Goal: Task Accomplishment & Management: Use online tool/utility

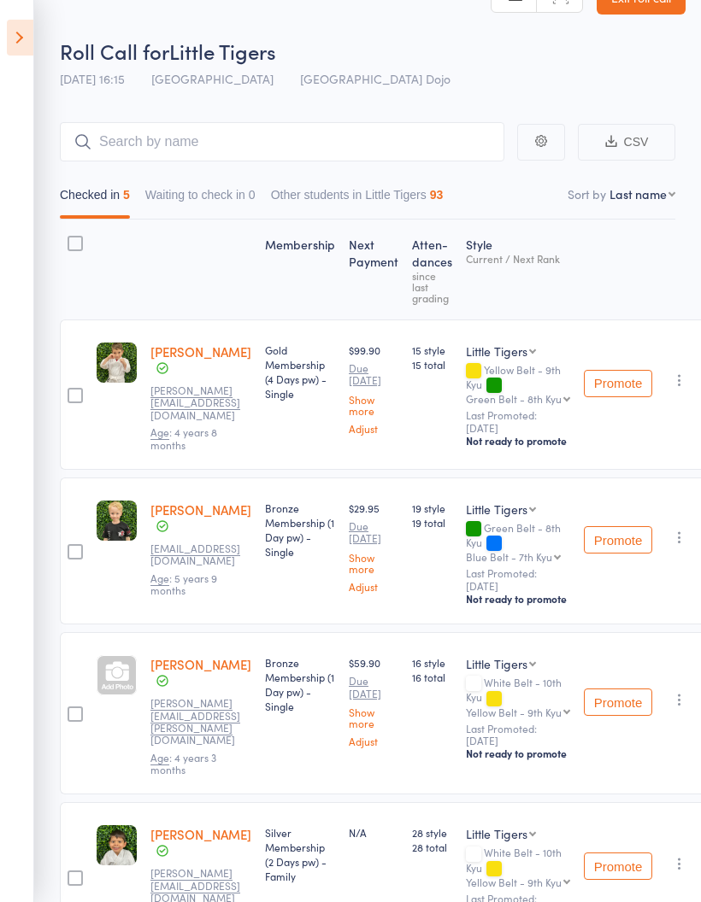
scroll to position [56, 0]
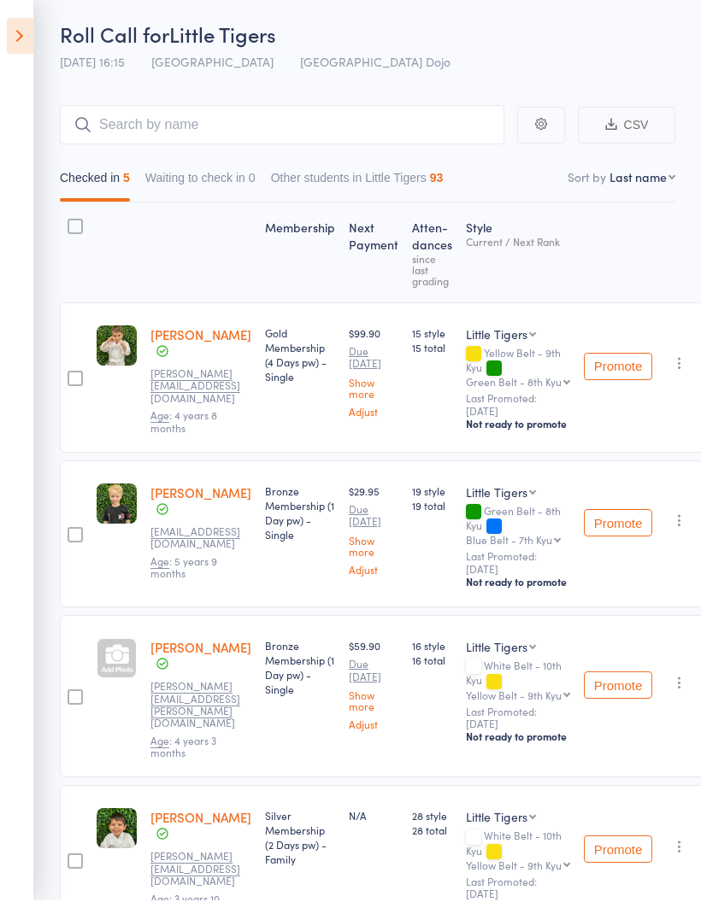
click at [20, 45] on icon at bounding box center [20, 38] width 26 height 36
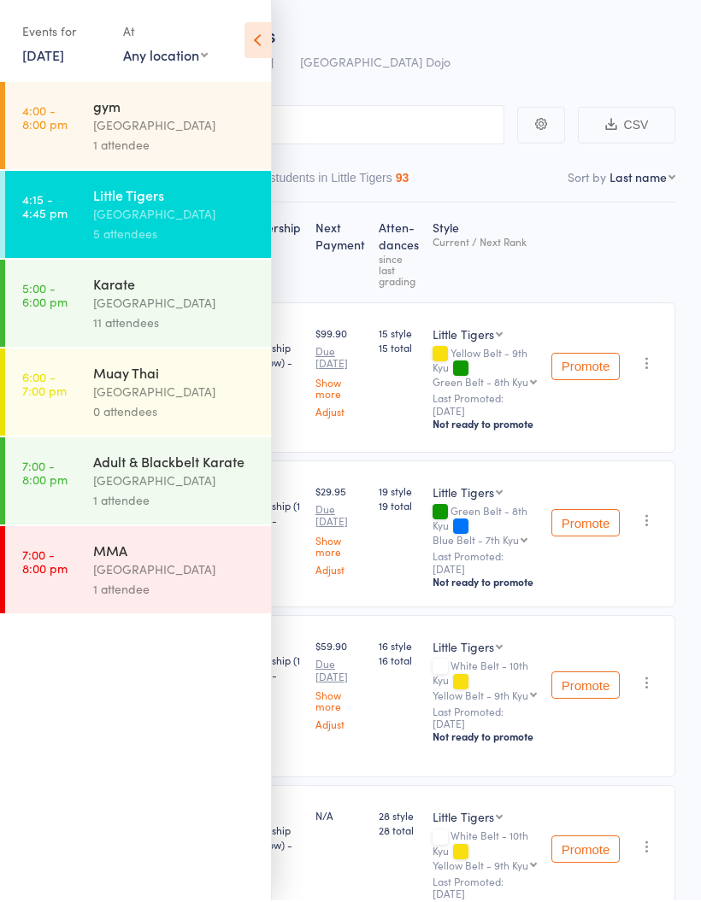
scroll to position [57, 0]
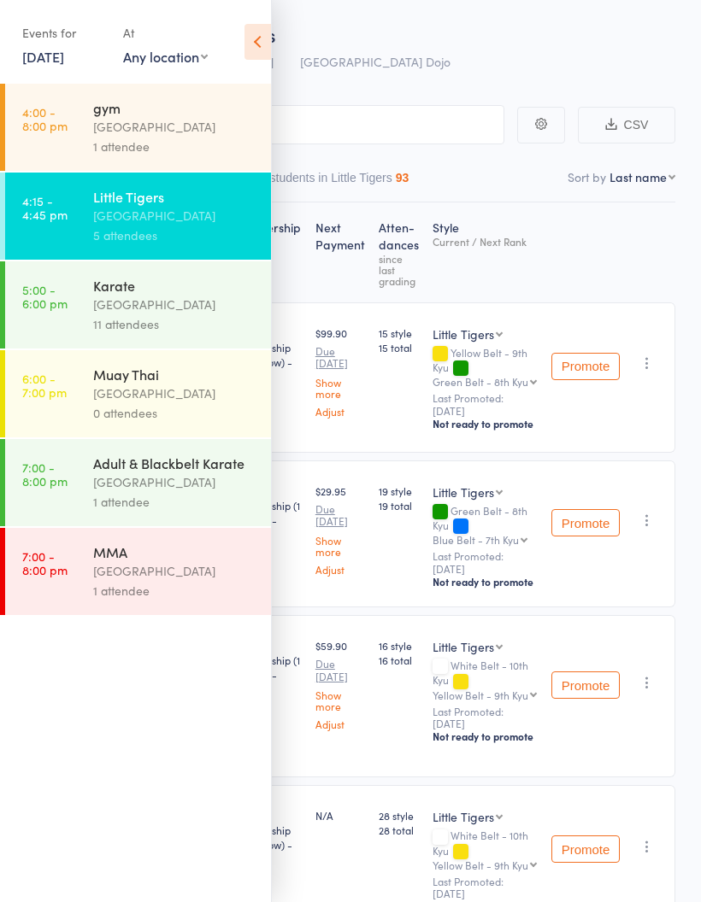
click at [193, 305] on div "[GEOGRAPHIC_DATA]" at bounding box center [174, 305] width 163 height 20
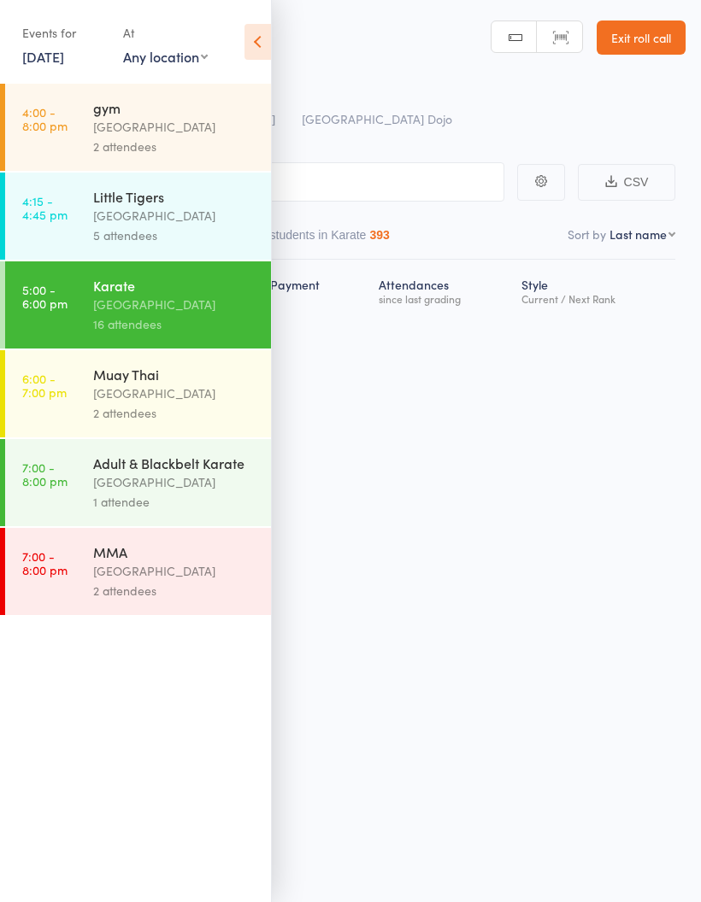
click at [178, 244] on div "5 attendees" at bounding box center [174, 236] width 163 height 20
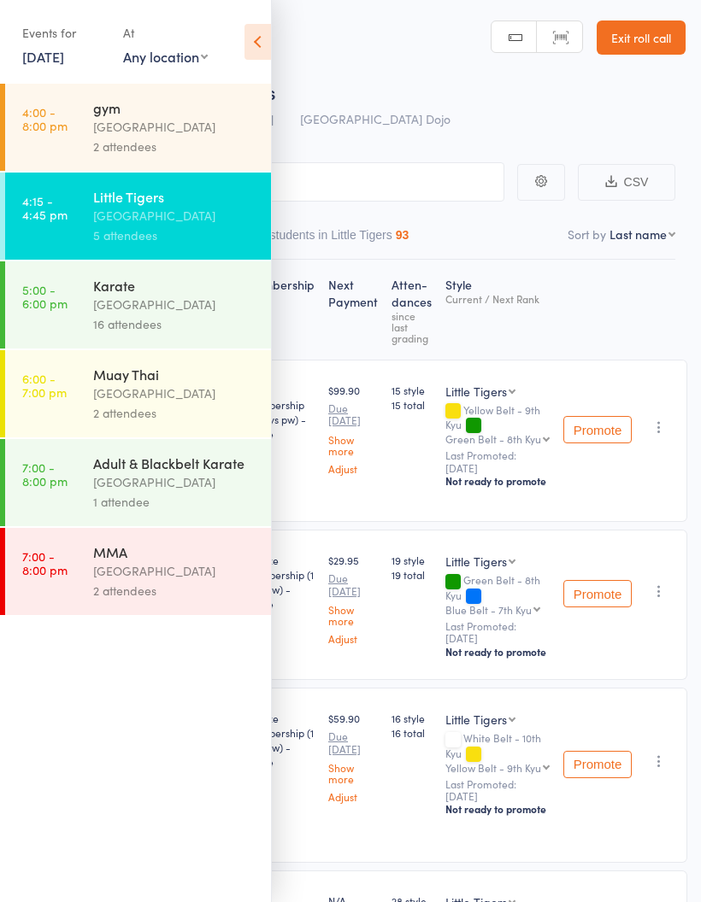
click at [197, 312] on div "[GEOGRAPHIC_DATA]" at bounding box center [174, 305] width 163 height 20
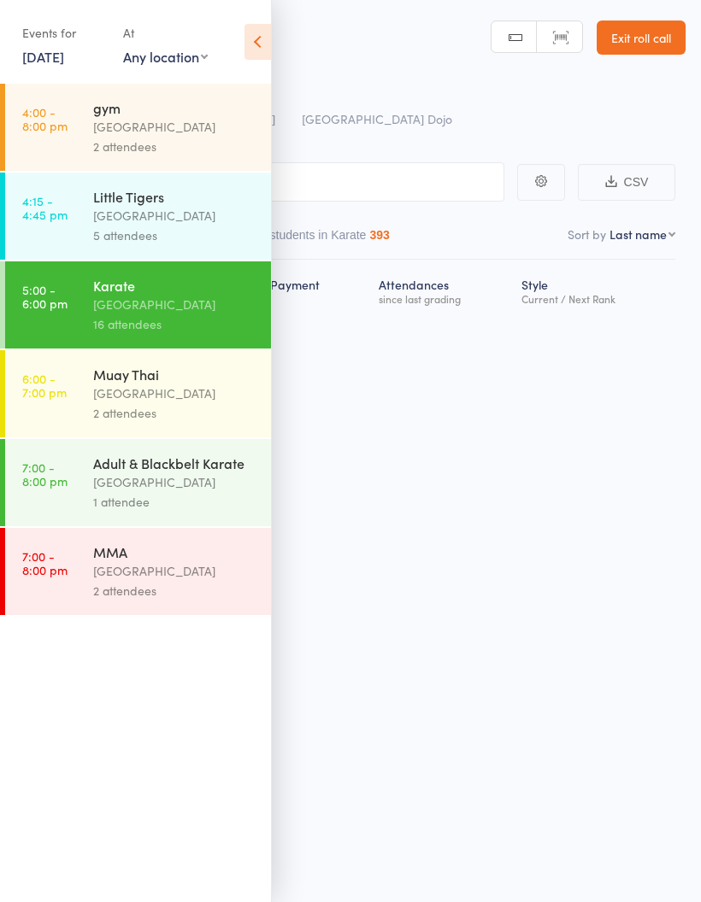
click at [257, 39] on icon at bounding box center [257, 42] width 26 height 36
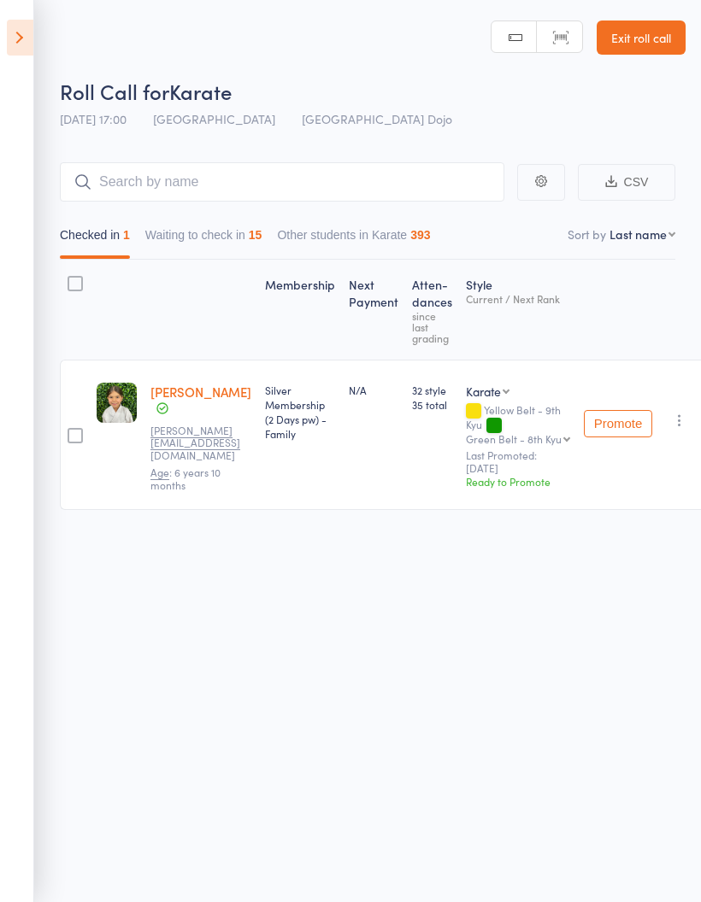
click at [219, 231] on button "Waiting to check in 15" at bounding box center [203, 239] width 117 height 39
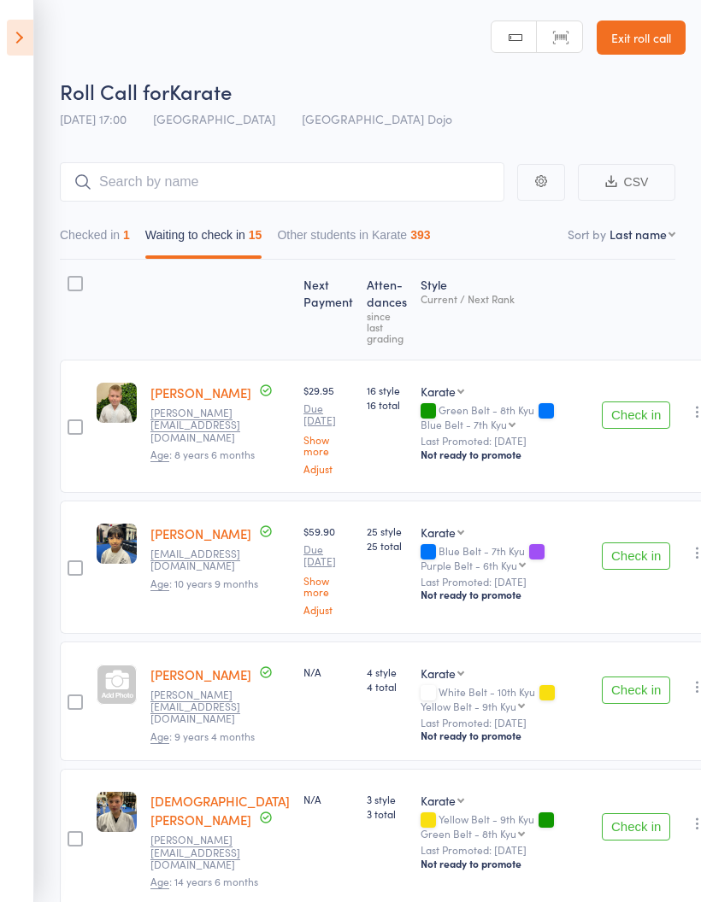
click at [602, 543] on button "Check in" at bounding box center [636, 556] width 68 height 27
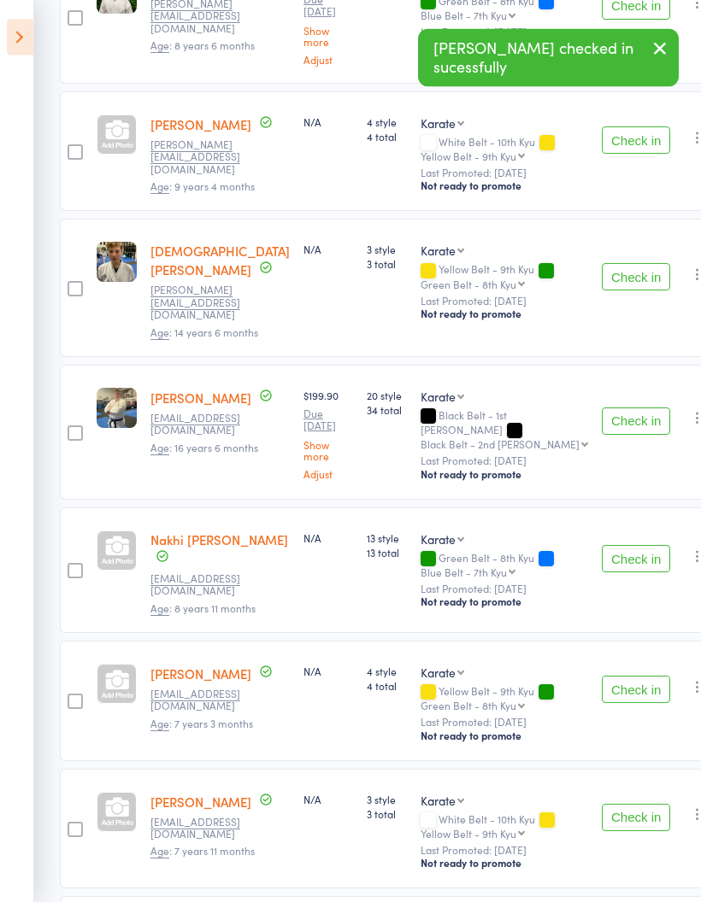
scroll to position [411, 0]
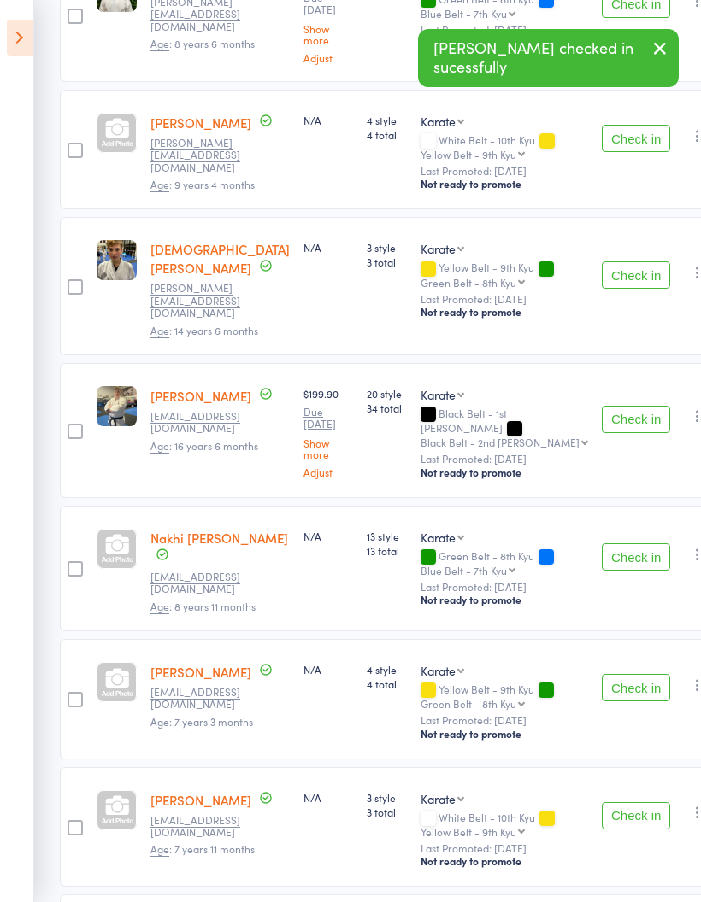
click at [602, 406] on button "Check in" at bounding box center [636, 419] width 68 height 27
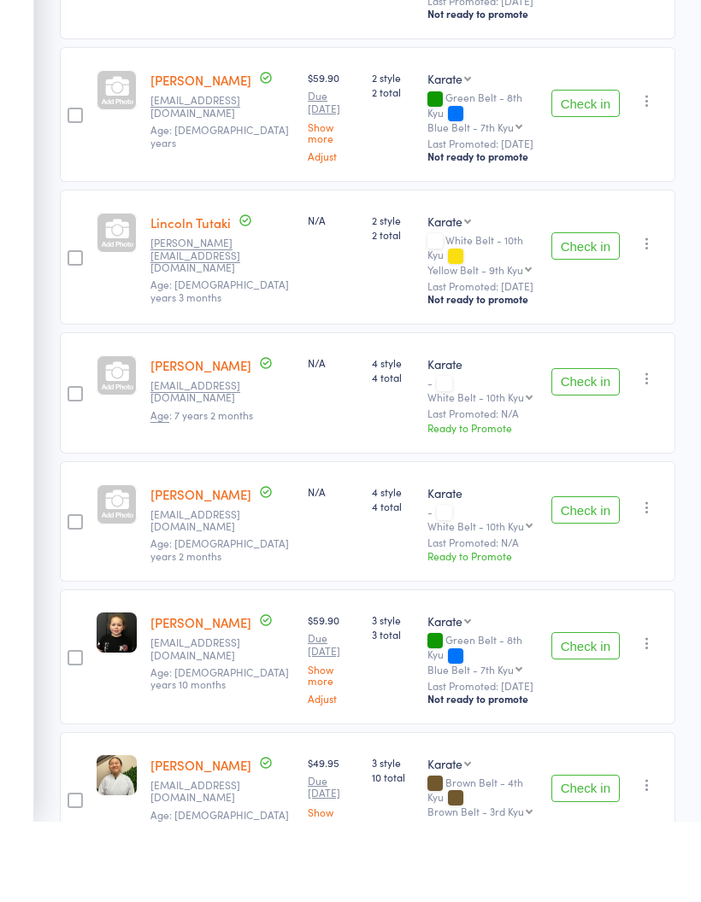
scroll to position [1234, 0]
click at [597, 712] on button "Check in" at bounding box center [585, 725] width 68 height 27
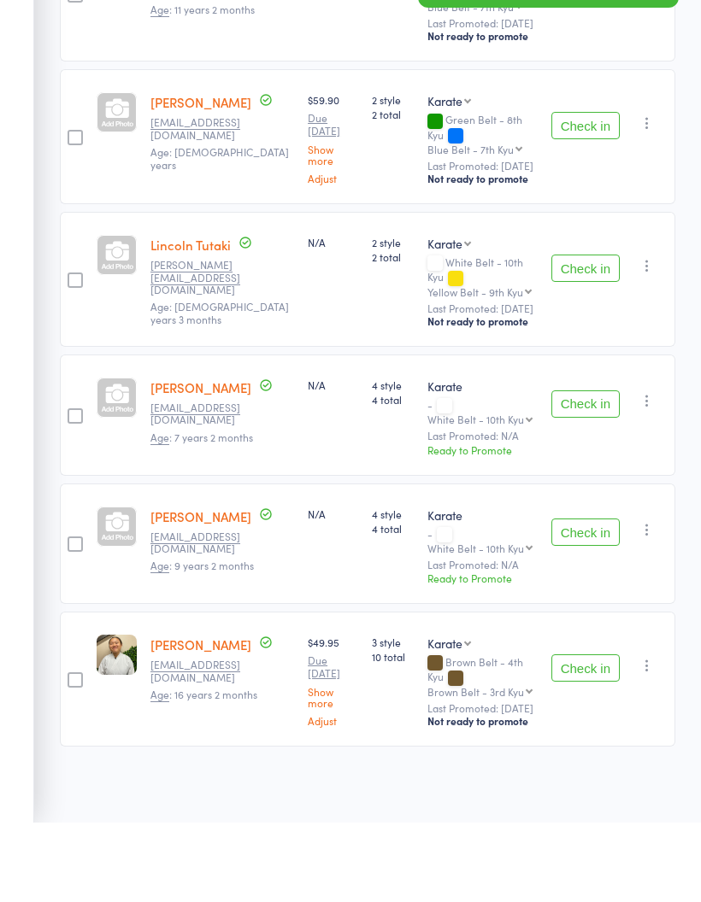
scroll to position [1092, 0]
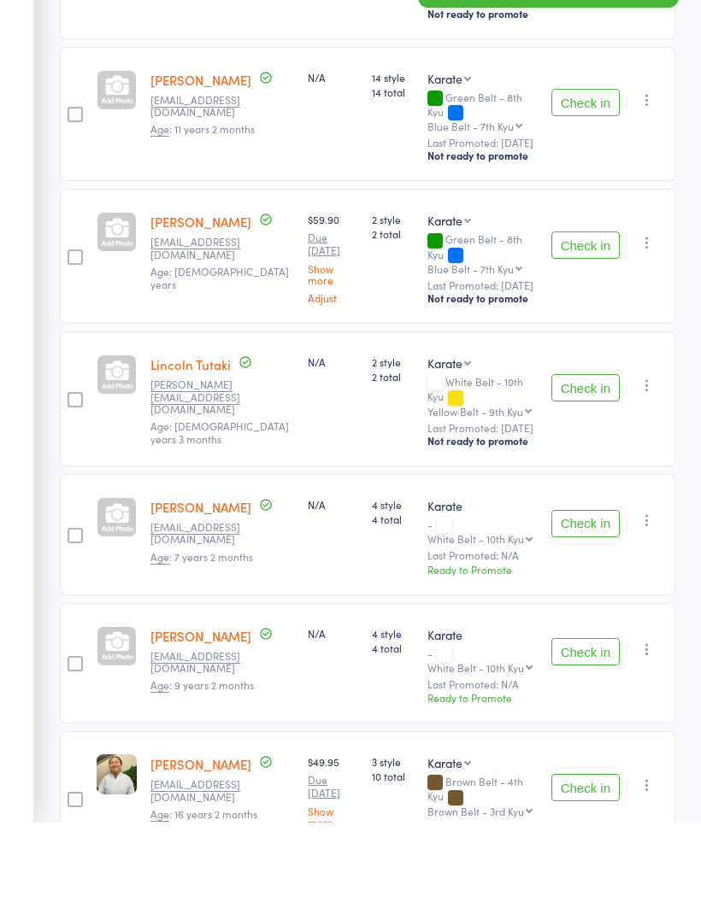
click at [587, 854] on button "Check in" at bounding box center [585, 867] width 68 height 27
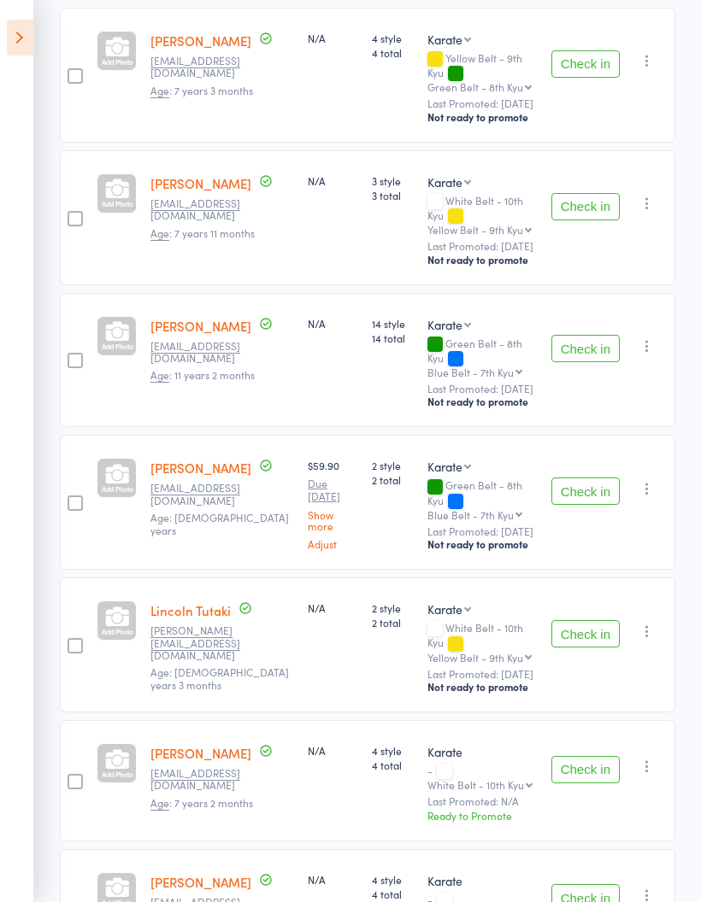
scroll to position [930, 0]
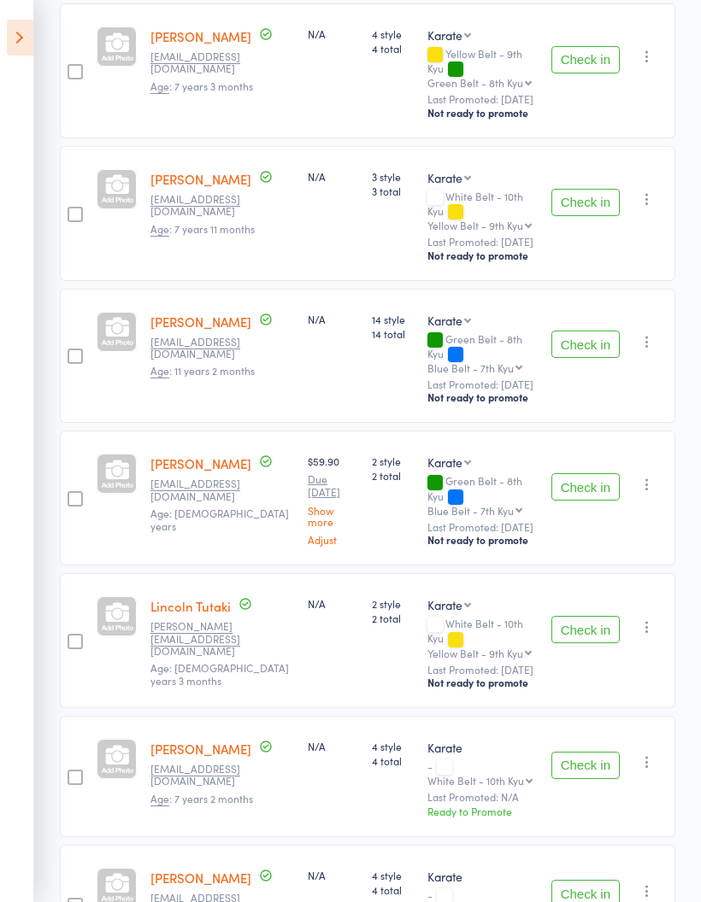
click at [594, 189] on button "Check in" at bounding box center [585, 202] width 68 height 27
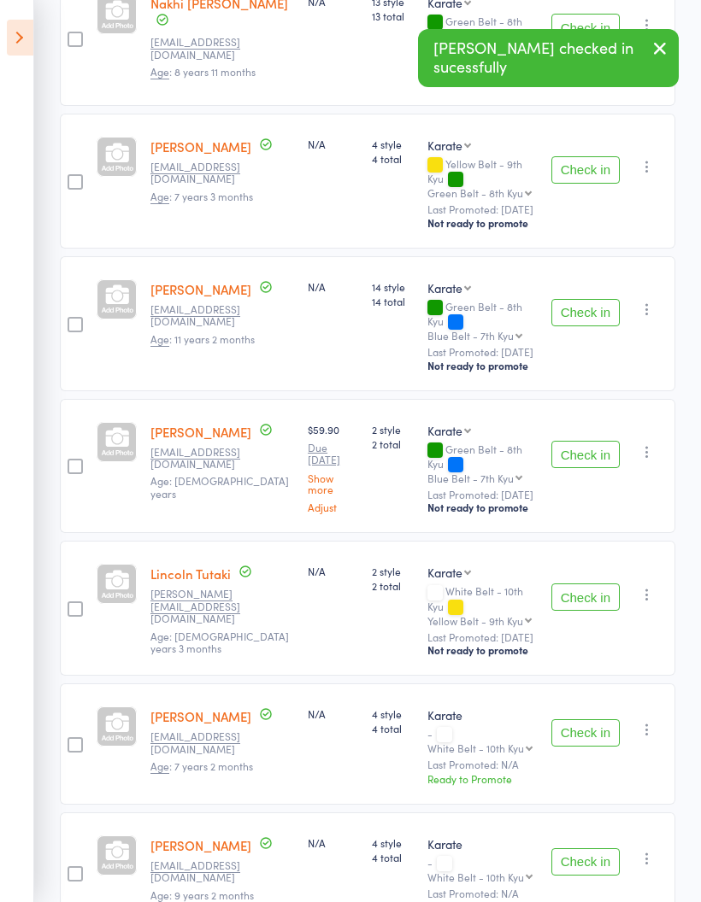
click at [589, 299] on button "Check in" at bounding box center [585, 312] width 68 height 27
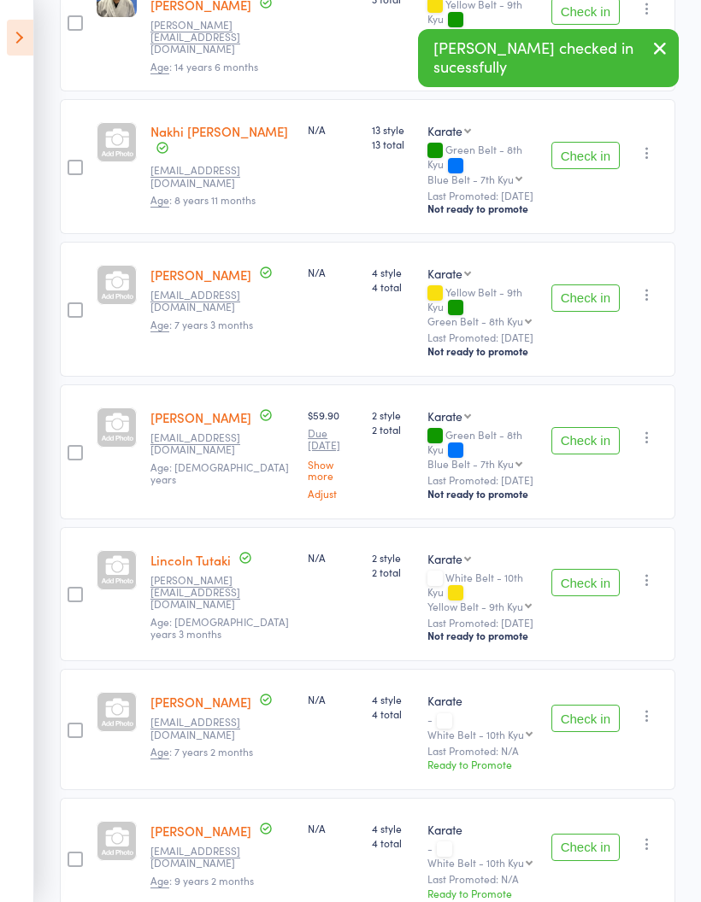
click at [595, 427] on button "Check in" at bounding box center [585, 440] width 68 height 27
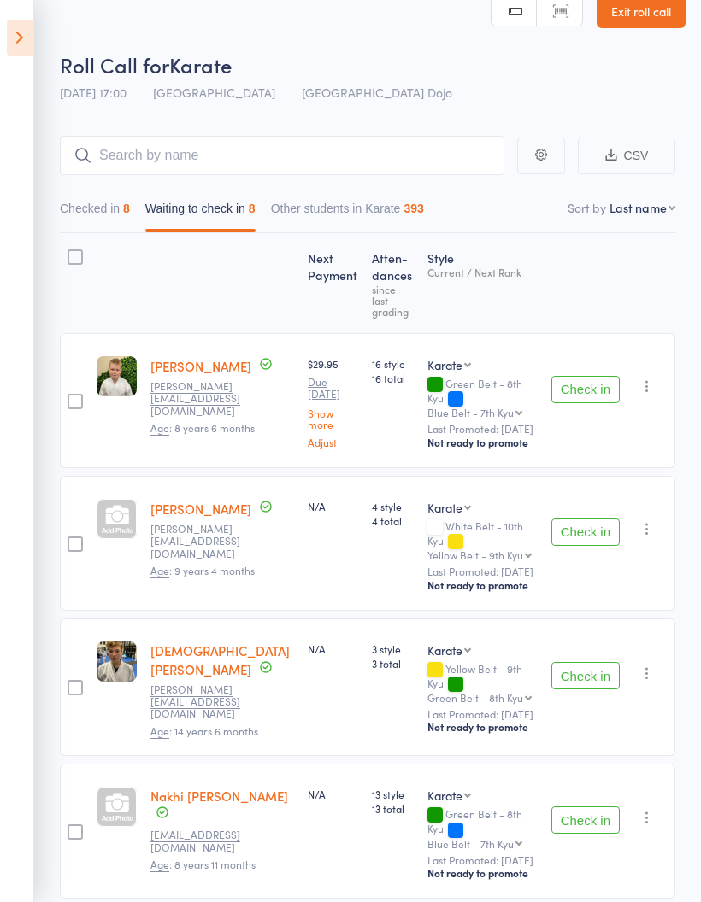
scroll to position [0, 0]
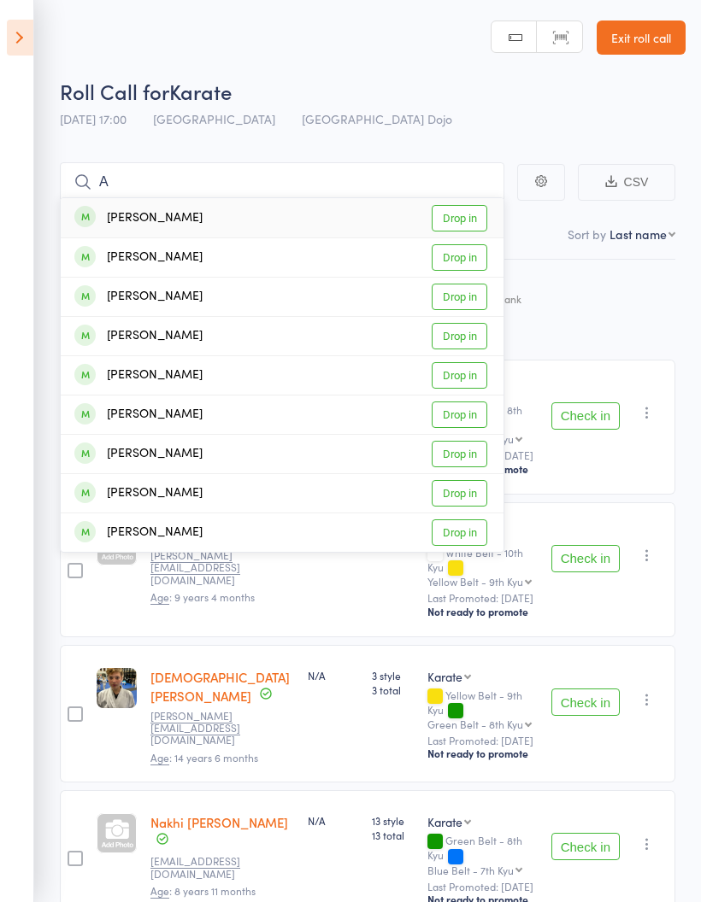
click at [632, 717] on div "Check in Check in Promote Send message Add Note Add Task Add Flag Remove Mark a…" at bounding box center [609, 714] width 131 height 138
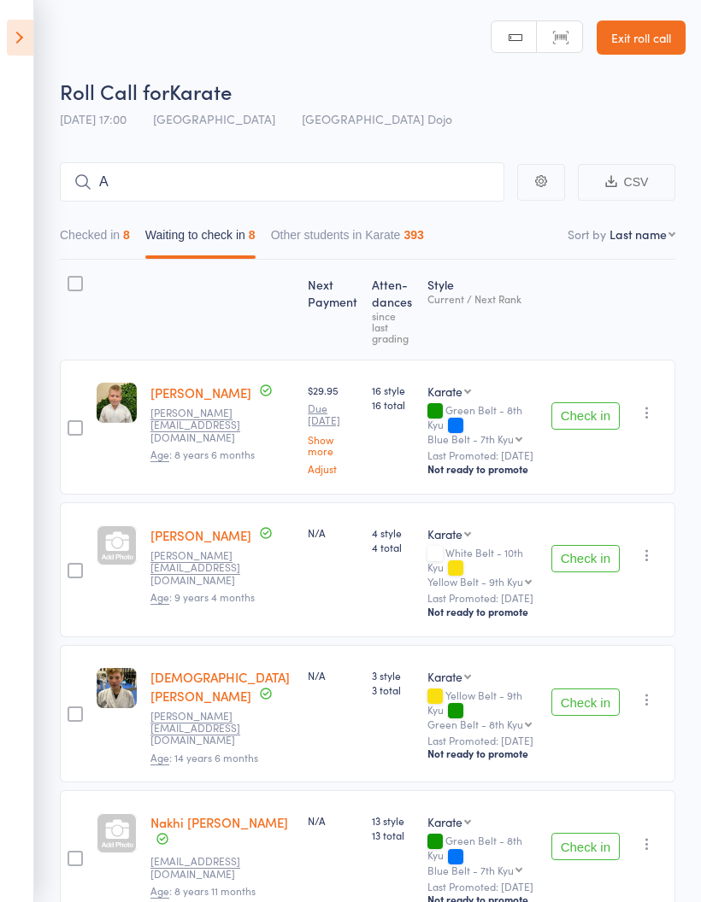
click at [625, 730] on div "Check in Check in Promote Send message Add Note Add Task Add Flag Remove Mark a…" at bounding box center [609, 714] width 131 height 138
click at [392, 183] on input "A" at bounding box center [282, 181] width 444 height 39
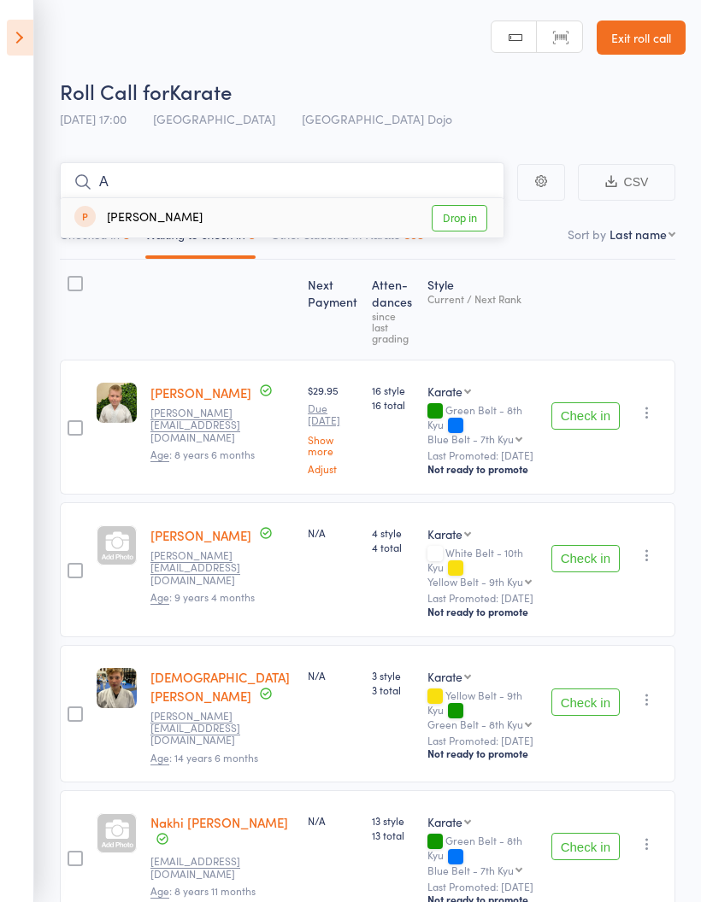
type input "A"
type input "F"
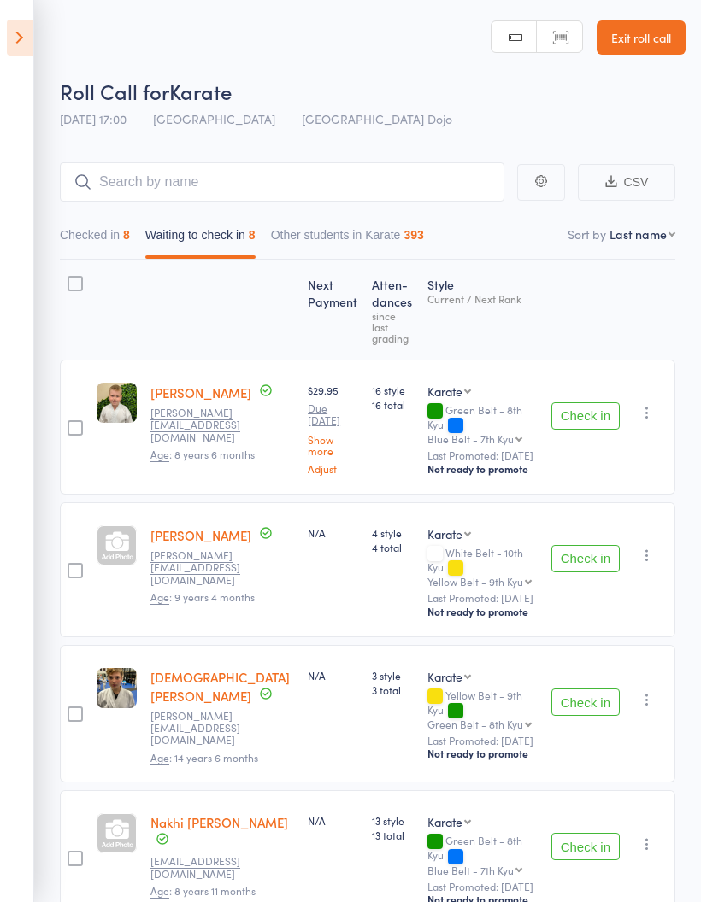
click at [15, 38] on icon at bounding box center [20, 38] width 26 height 36
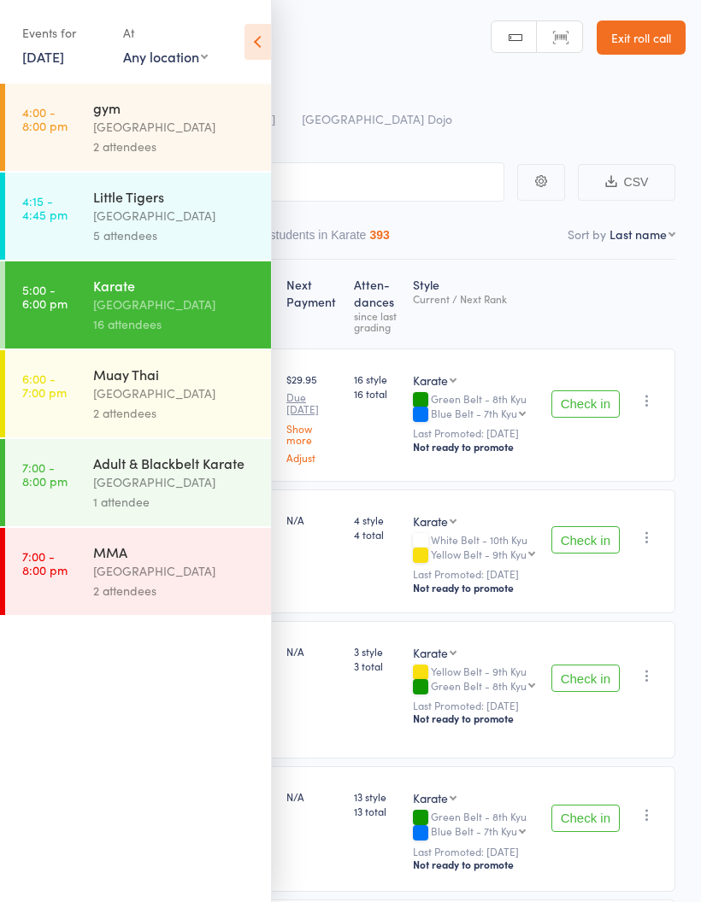
click at [197, 154] on div "2 attendees" at bounding box center [174, 147] width 163 height 20
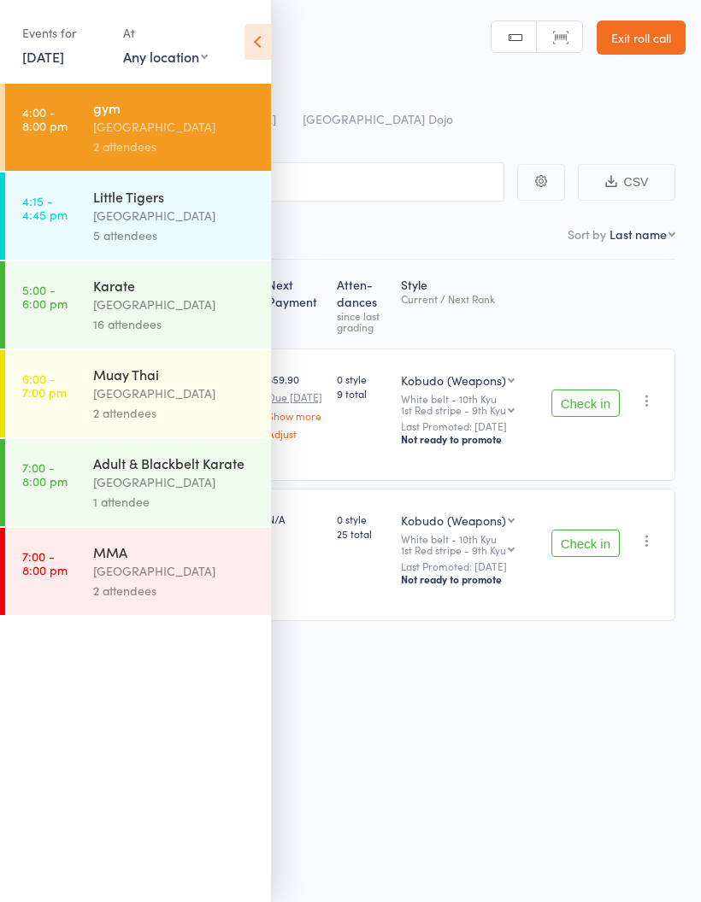
click at [248, 44] on icon at bounding box center [257, 42] width 26 height 36
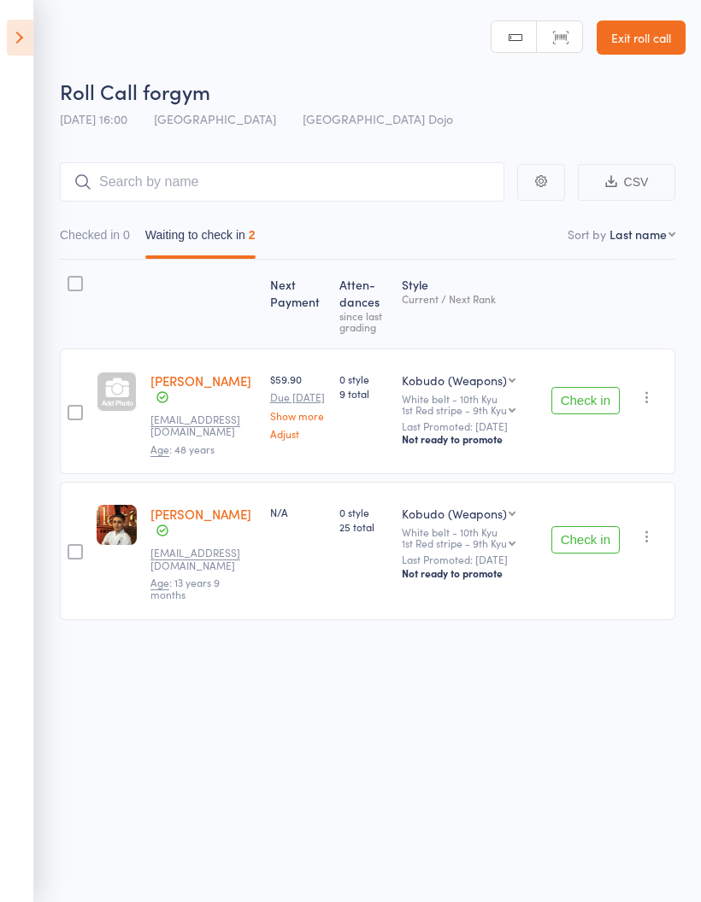
click at [697, 533] on main "CSV Checked in 0 Waiting to check in 2 Sort by Last name First name Last name B…" at bounding box center [350, 417] width 701 height 560
click at [593, 540] on button "Check in" at bounding box center [585, 539] width 68 height 27
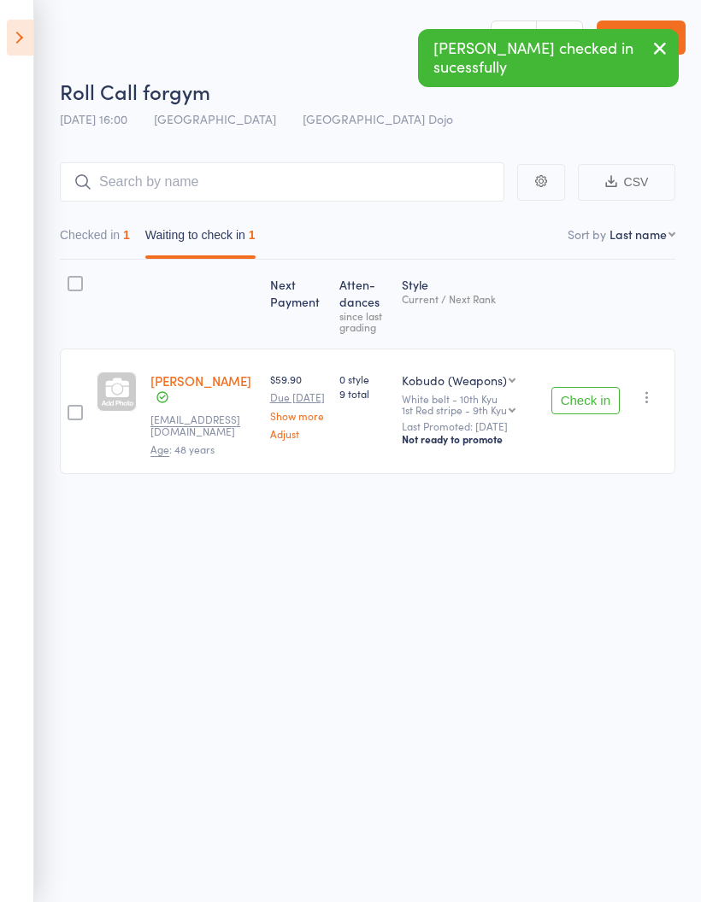
click at [17, 49] on icon at bounding box center [20, 38] width 26 height 36
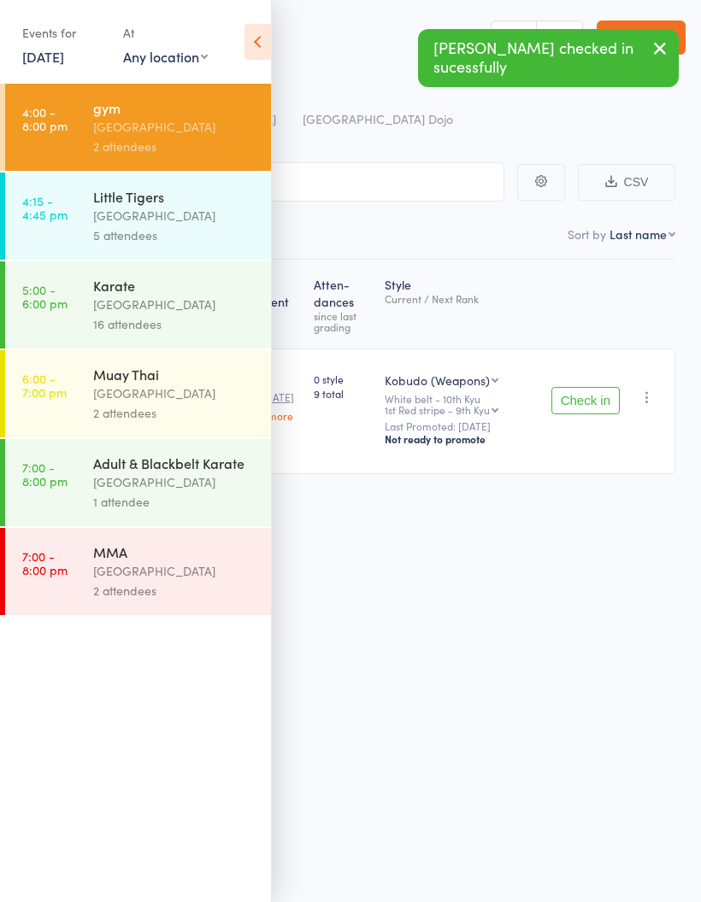
click at [196, 303] on div "[GEOGRAPHIC_DATA]" at bounding box center [174, 305] width 163 height 20
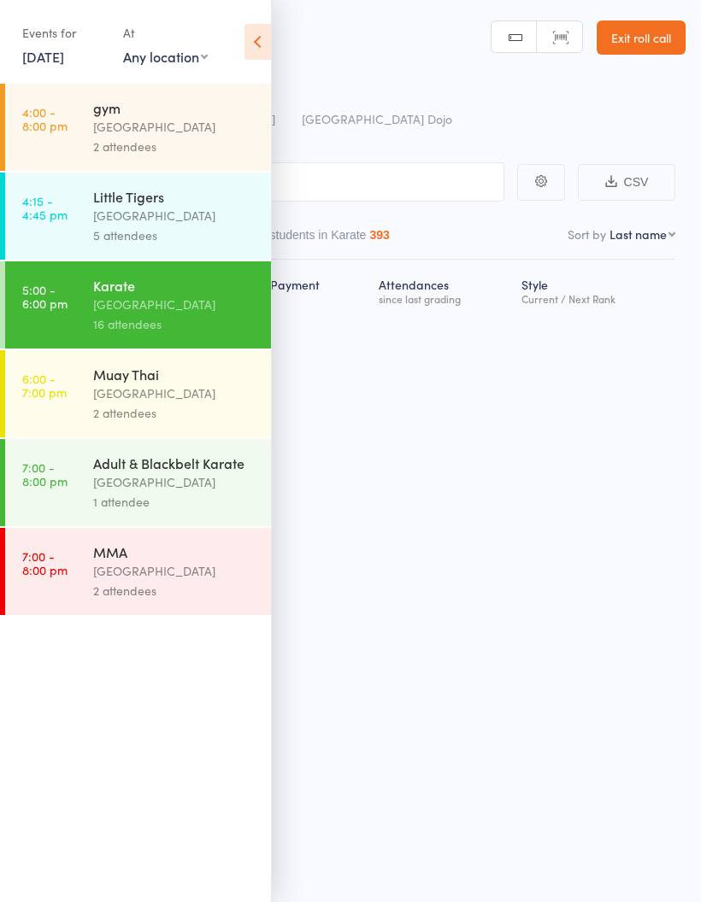
click at [263, 44] on icon at bounding box center [257, 42] width 26 height 36
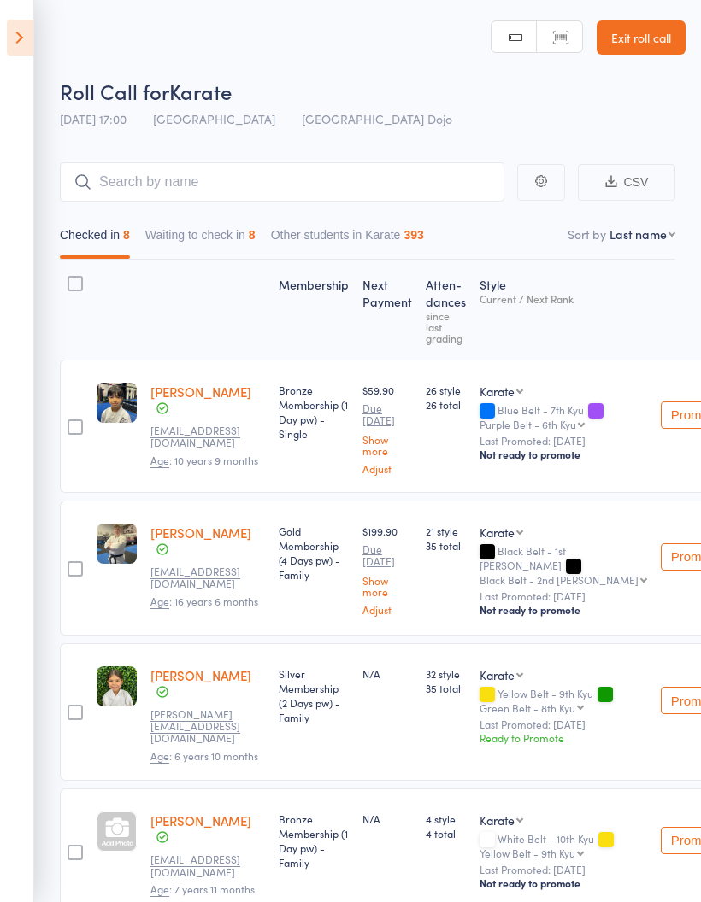
click at [199, 253] on button "Waiting to check in 8" at bounding box center [200, 239] width 110 height 39
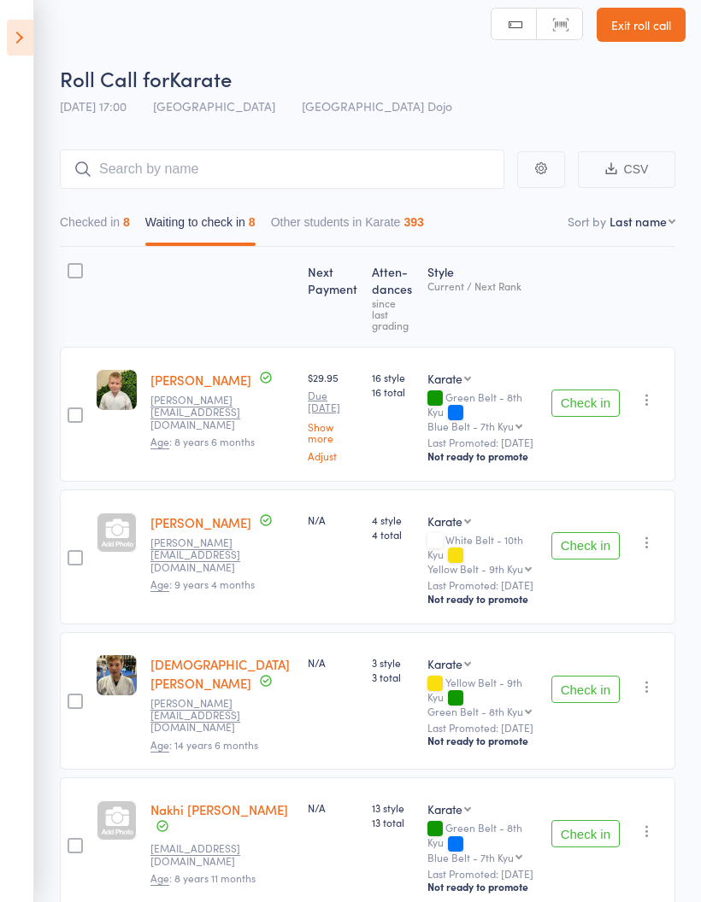
scroll to position [12, 0]
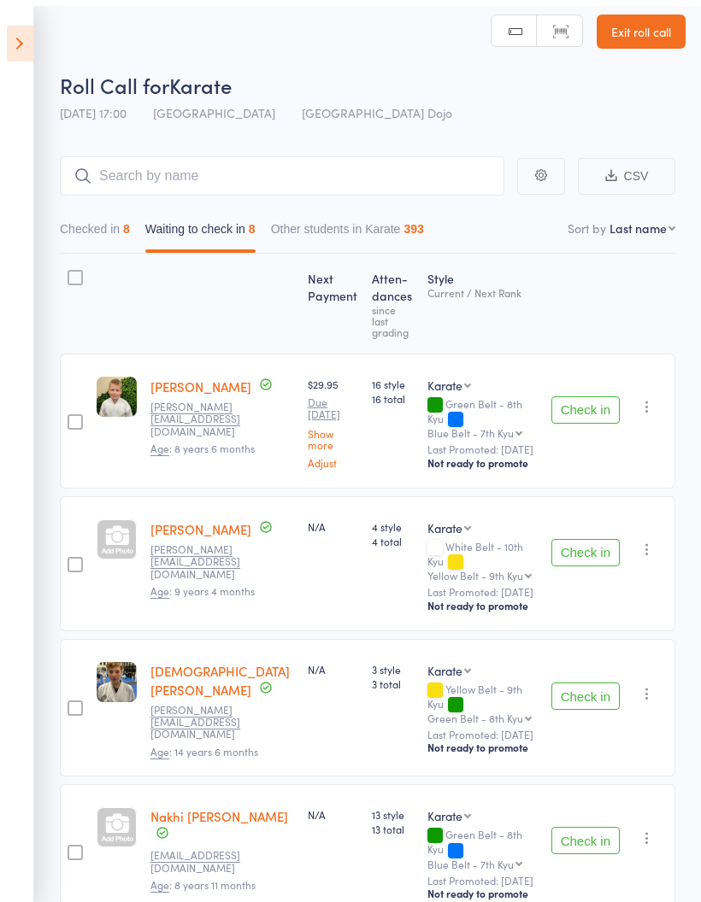
click at [602, 477] on div "Check in Check in Promote Send message Add Note Add Task Add Flag Remove Mark a…" at bounding box center [609, 415] width 131 height 135
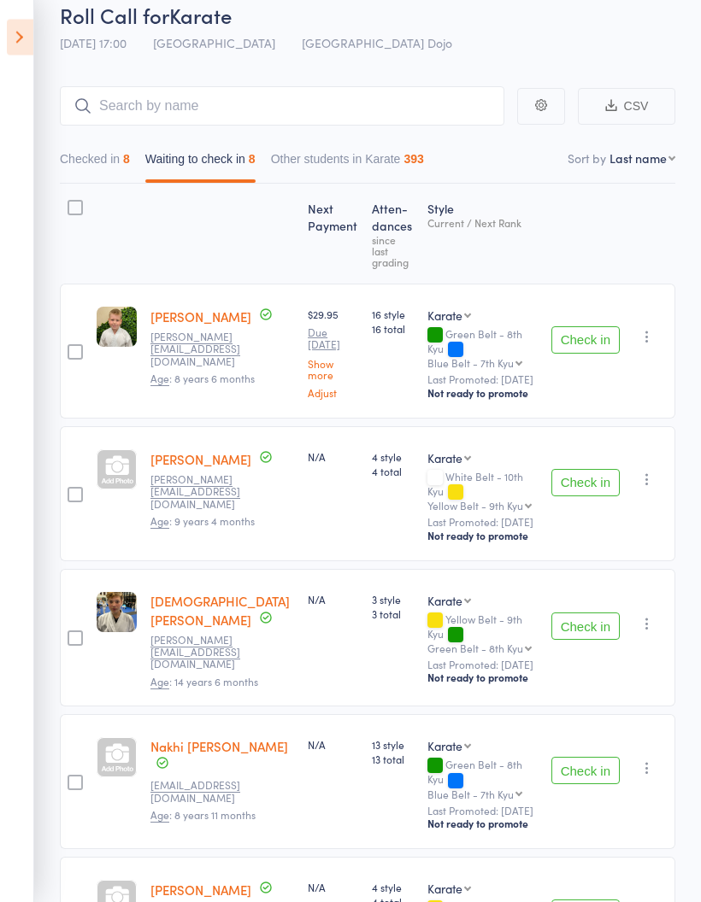
scroll to position [0, 0]
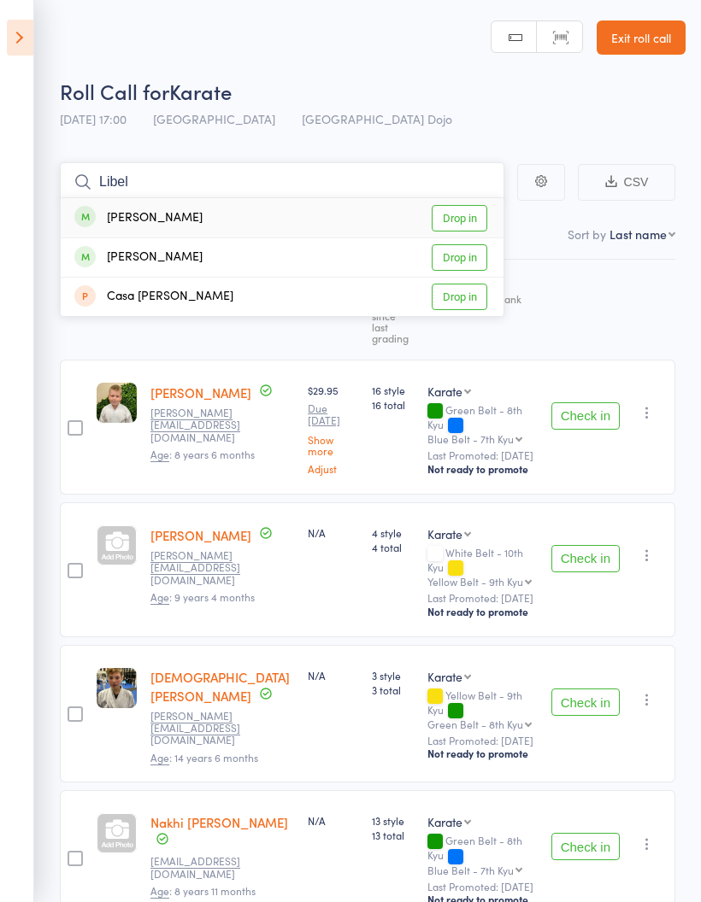
type input "Libel"
click at [470, 221] on link "Drop in" at bounding box center [460, 218] width 56 height 26
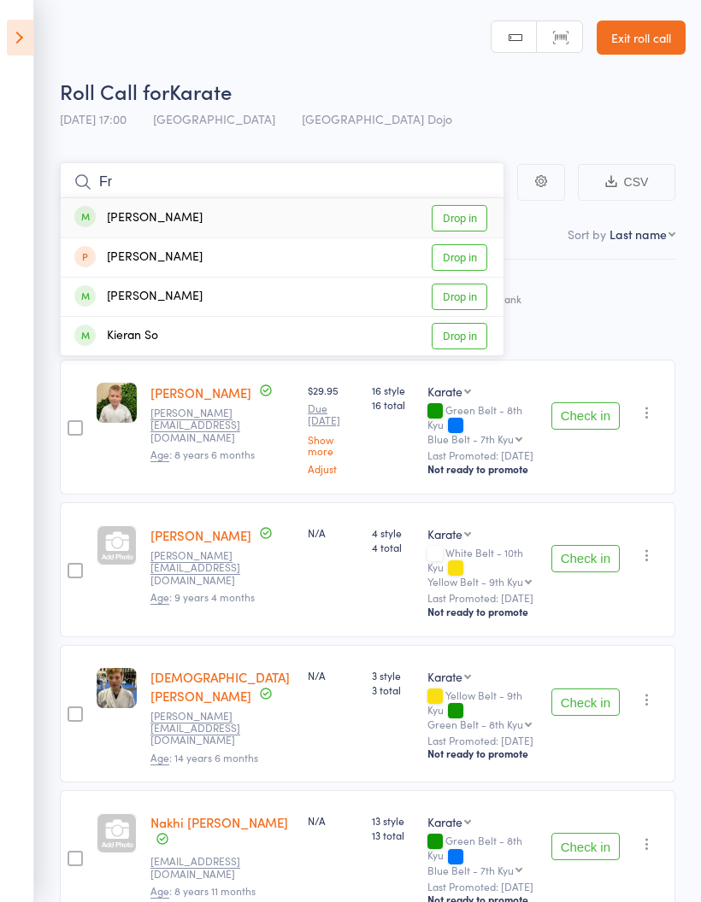
type input "F"
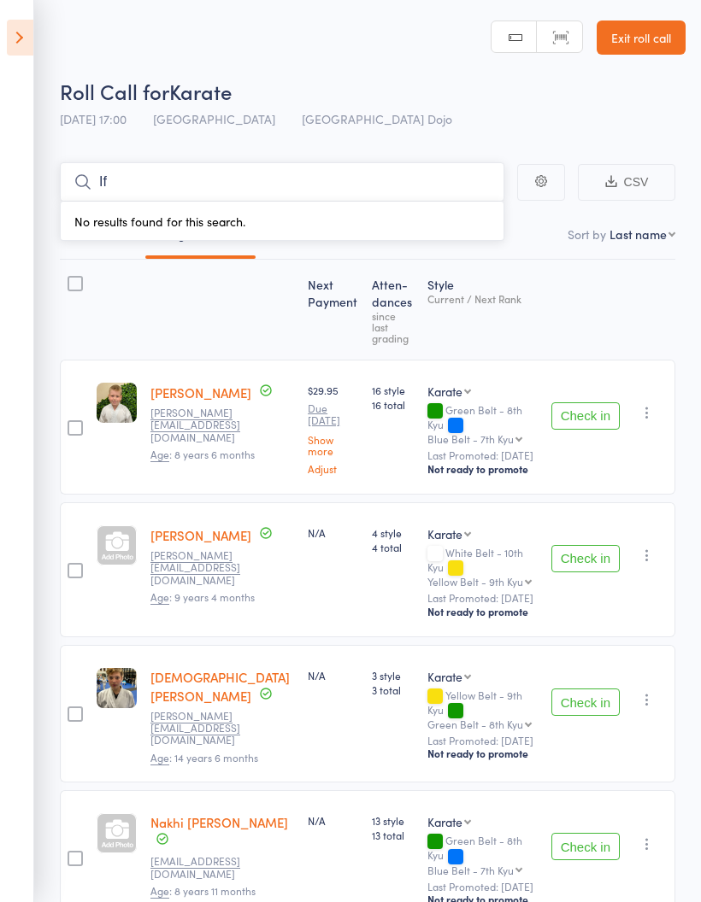
type input "I"
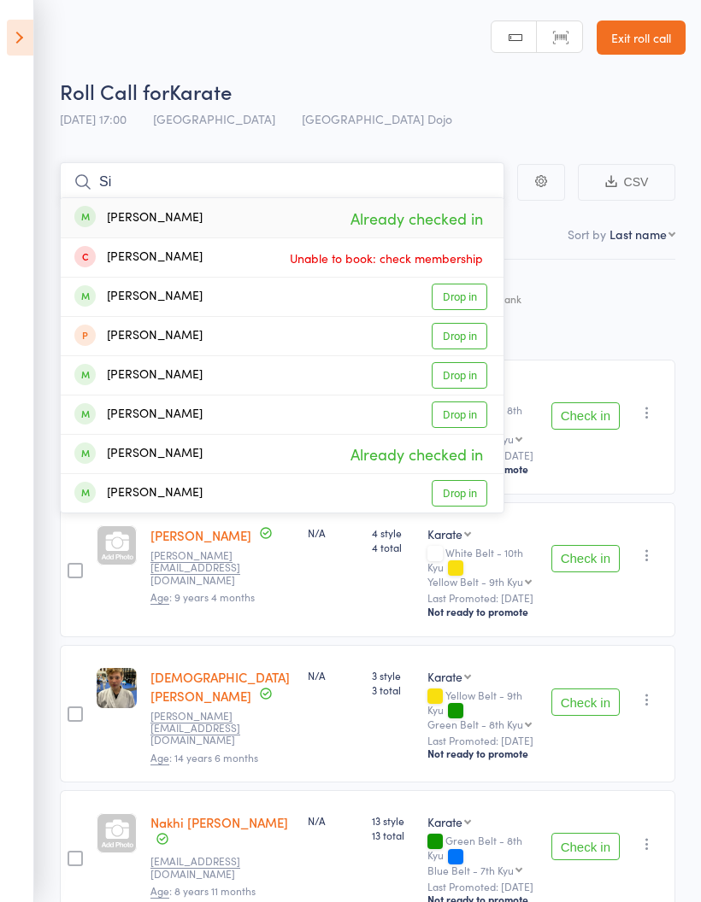
type input "S"
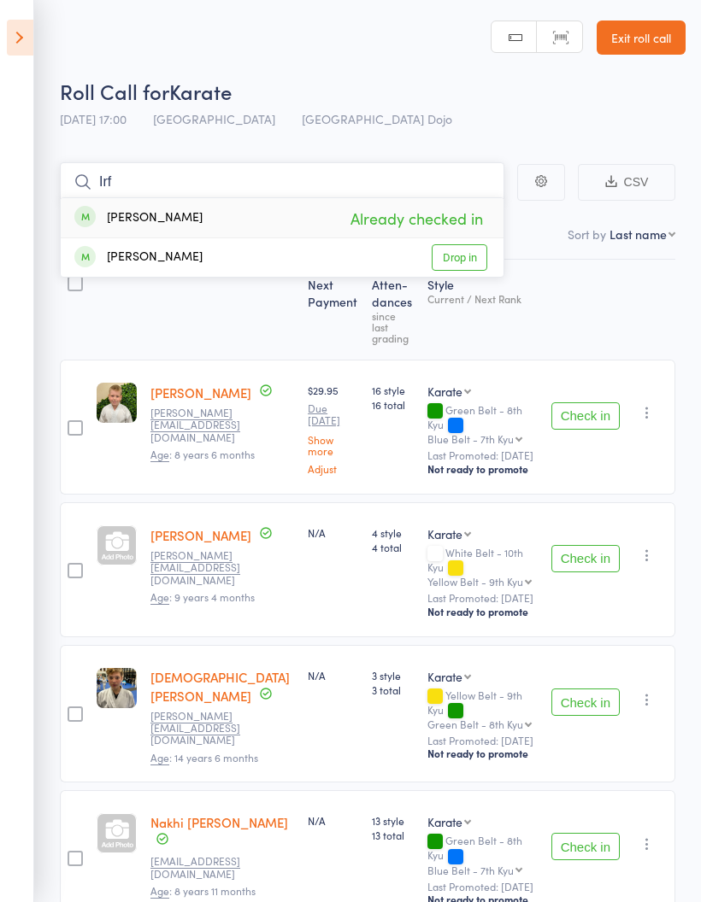
type input "Irf"
click at [465, 256] on link "Drop in" at bounding box center [460, 257] width 56 height 26
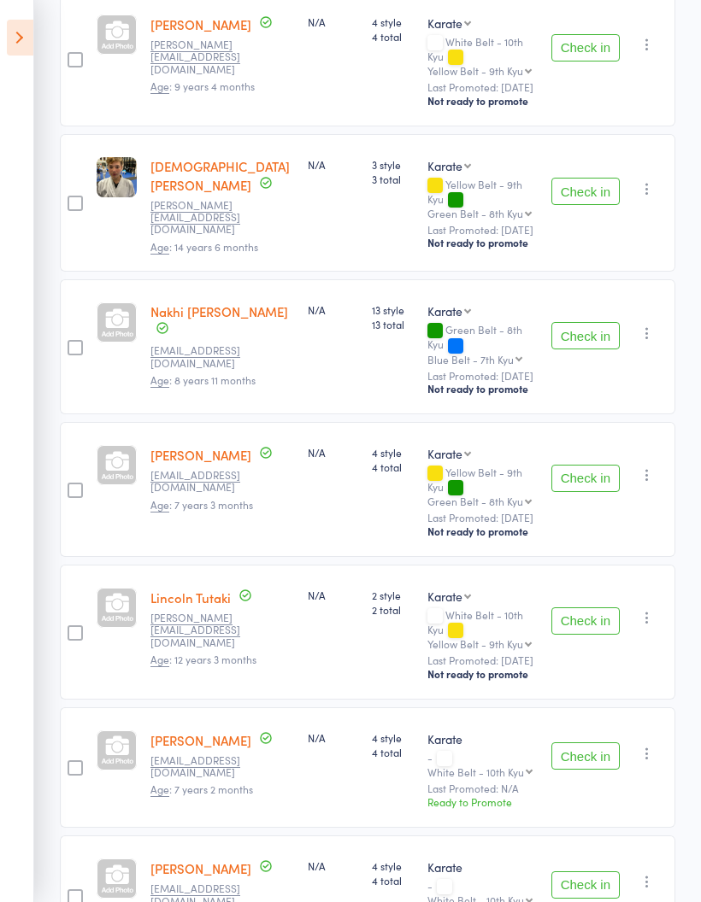
scroll to position [550, 0]
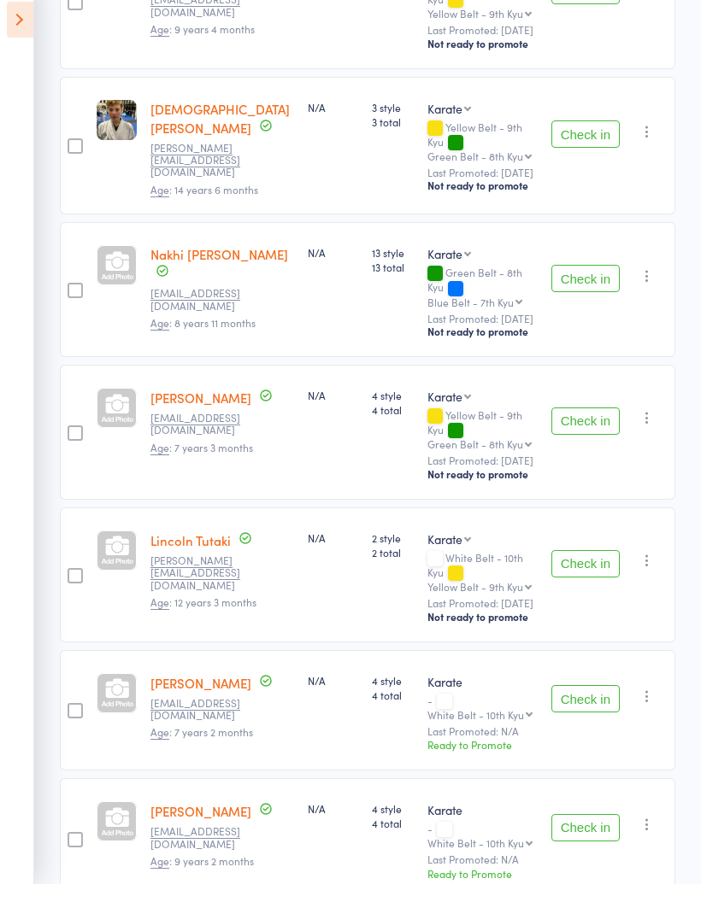
click at [473, 599] on select "Yellow Belt - 9th [PERSON_NAME] Belt - 8th Kyu Blue Belt - 7th Kyu Purple Belt …" at bounding box center [479, 604] width 104 height 11
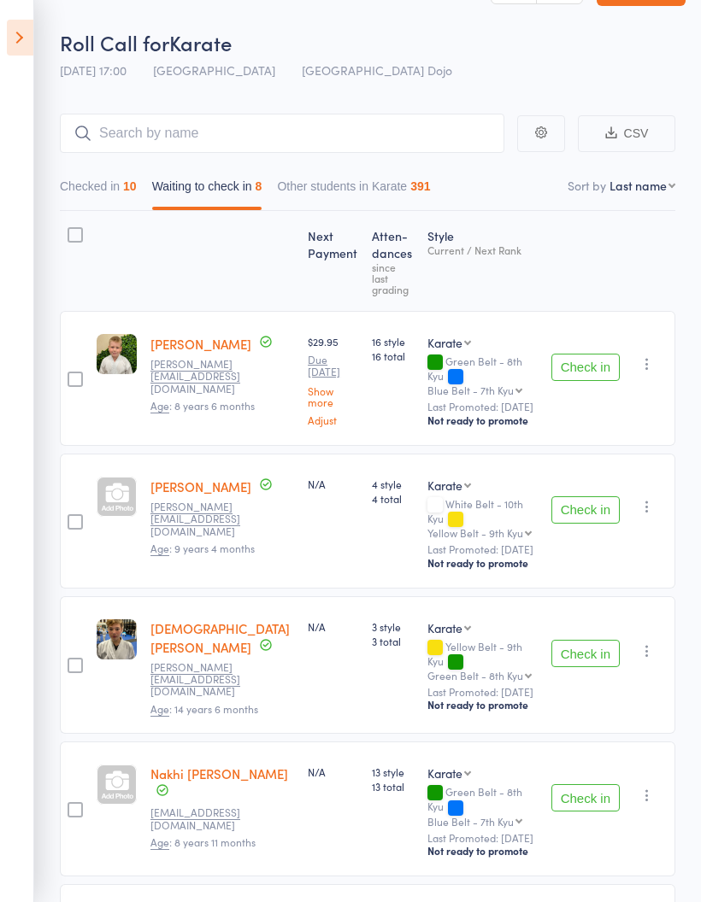
scroll to position [0, 0]
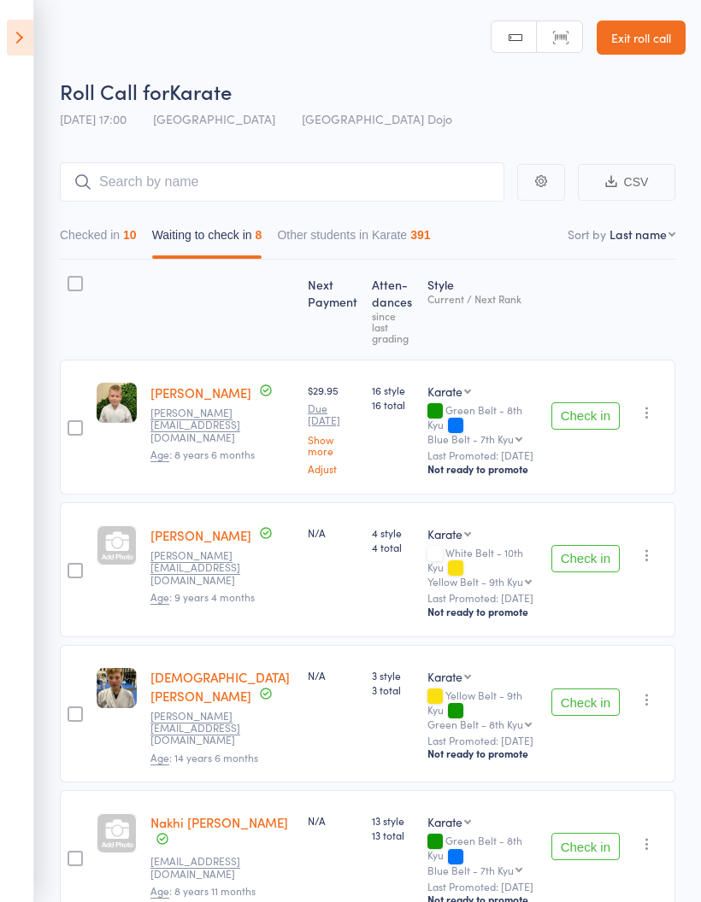
click at [109, 238] on button "Checked in 10" at bounding box center [98, 239] width 77 height 39
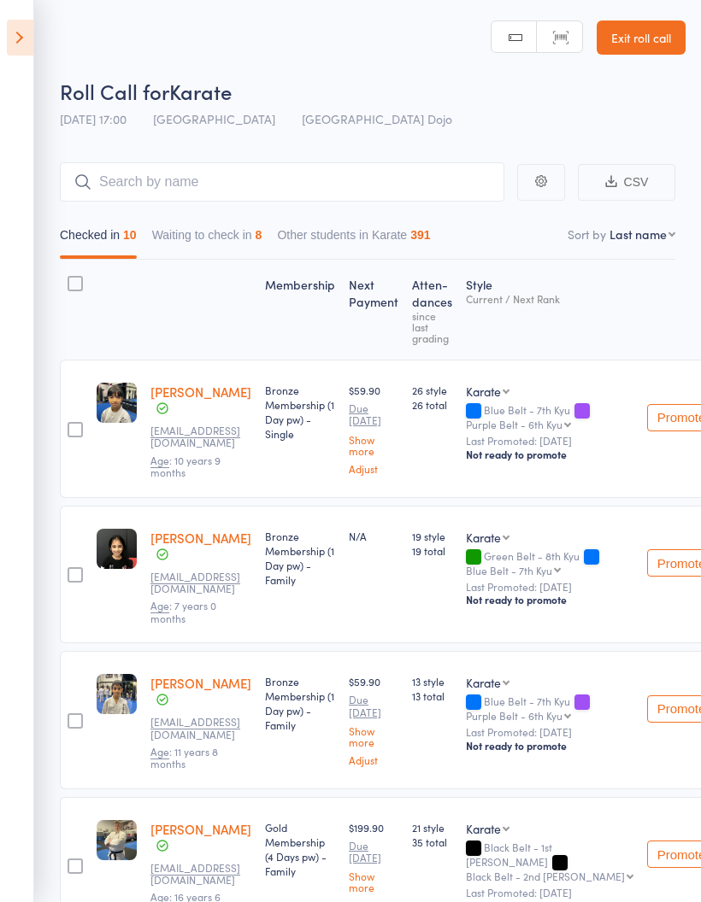
click at [221, 239] on button "Waiting to check in 8" at bounding box center [207, 239] width 110 height 39
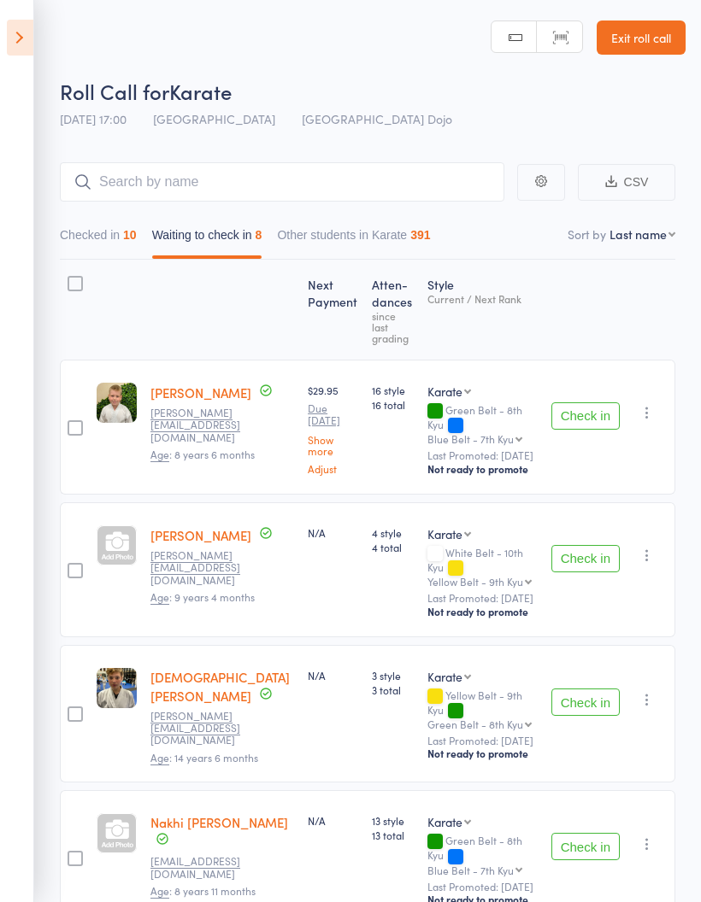
click at [31, 43] on icon at bounding box center [20, 38] width 26 height 36
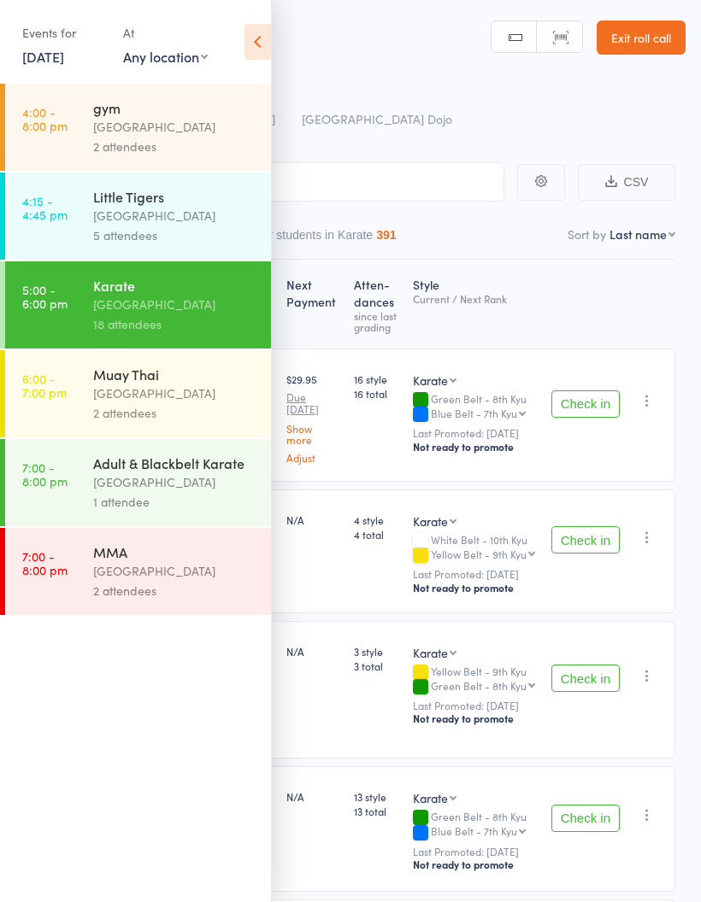
click at [203, 401] on div "[GEOGRAPHIC_DATA]" at bounding box center [174, 394] width 163 height 20
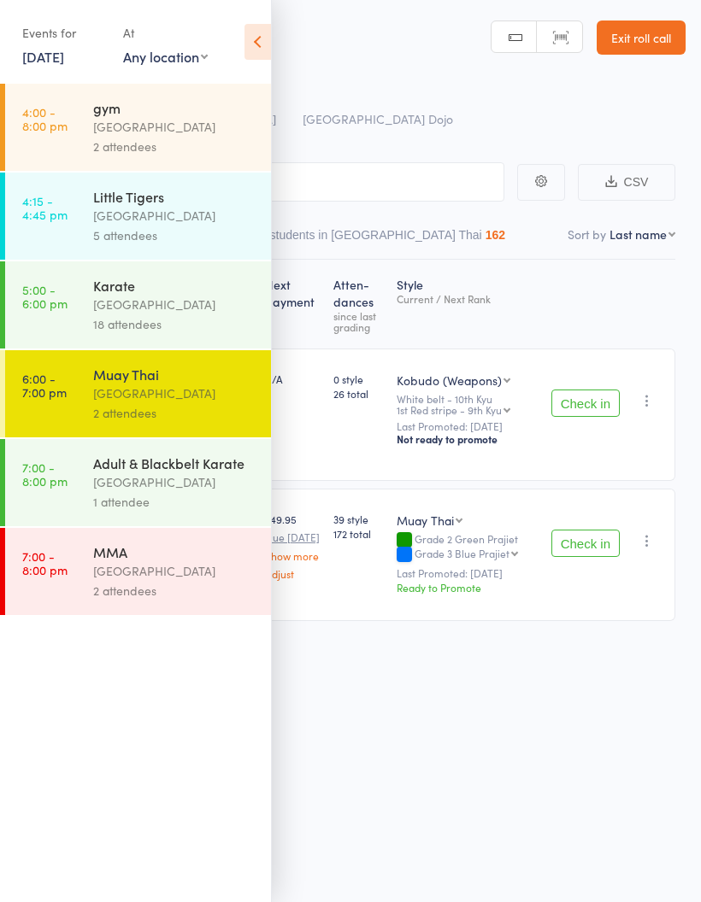
click at [262, 42] on icon at bounding box center [257, 42] width 26 height 36
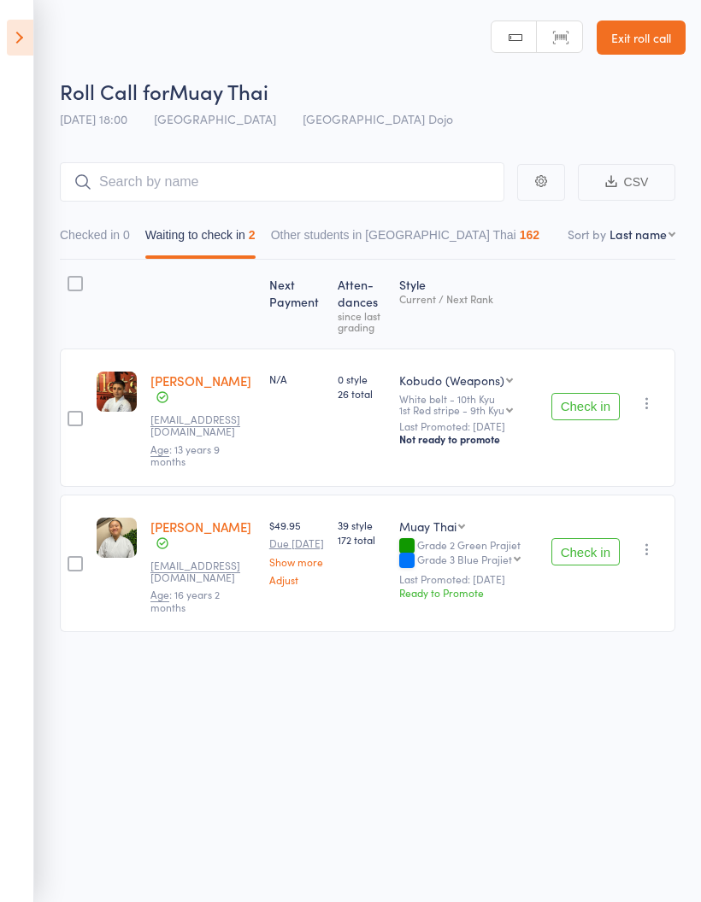
click at [15, 38] on icon at bounding box center [20, 38] width 26 height 36
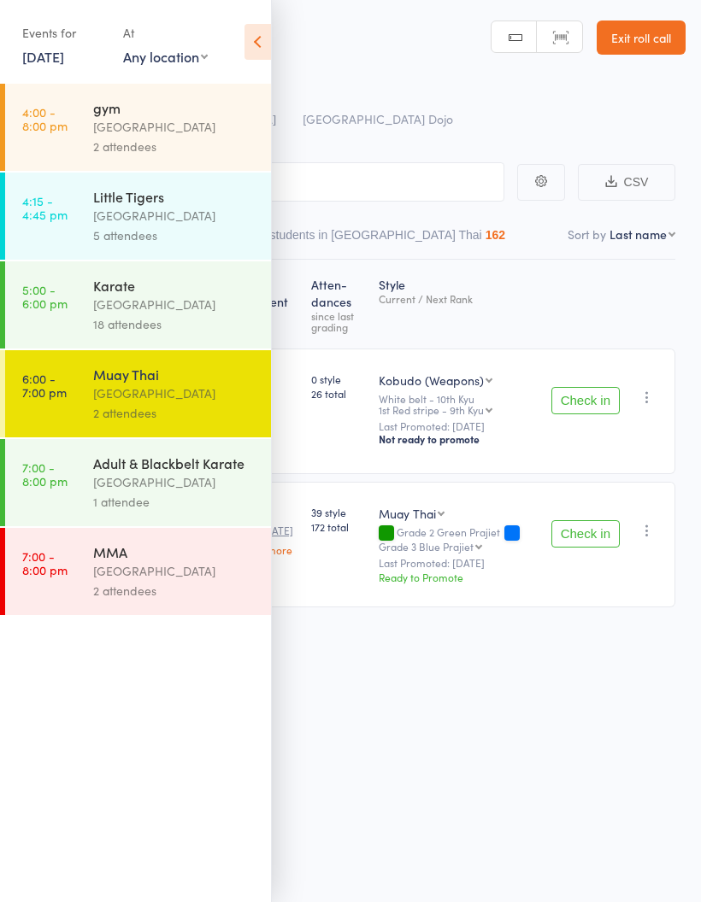
click at [197, 492] on div "[GEOGRAPHIC_DATA]" at bounding box center [174, 483] width 163 height 20
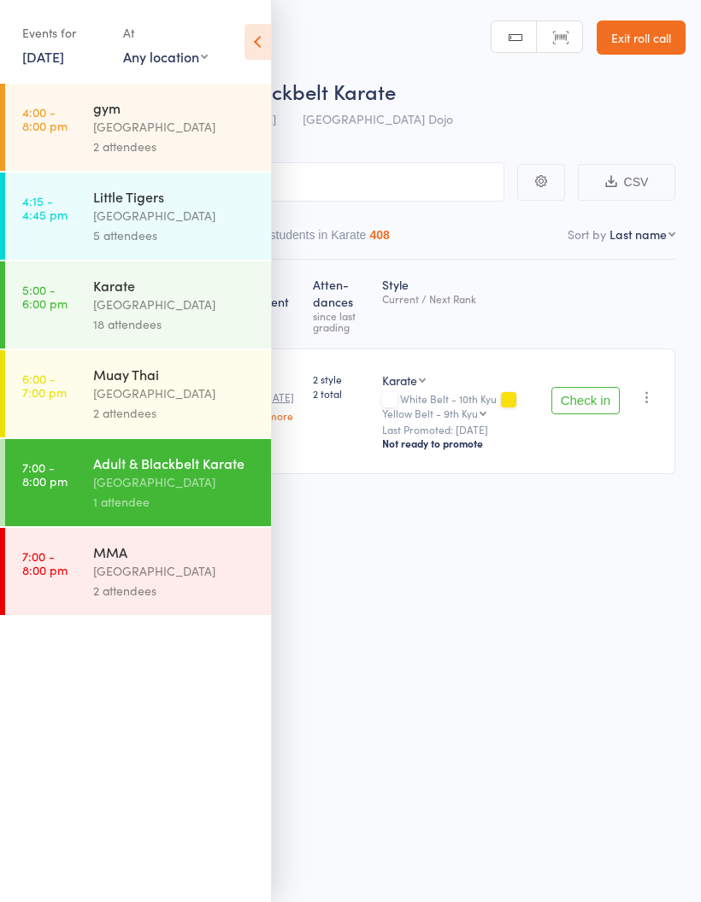
click at [252, 39] on icon at bounding box center [257, 42] width 26 height 36
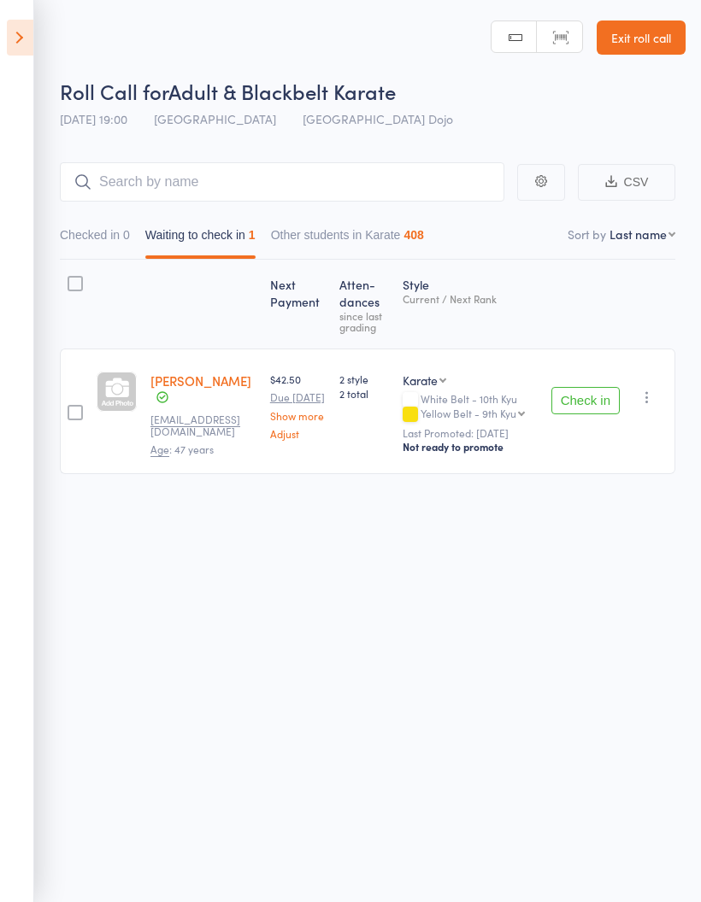
click at [22, 41] on icon at bounding box center [20, 38] width 26 height 36
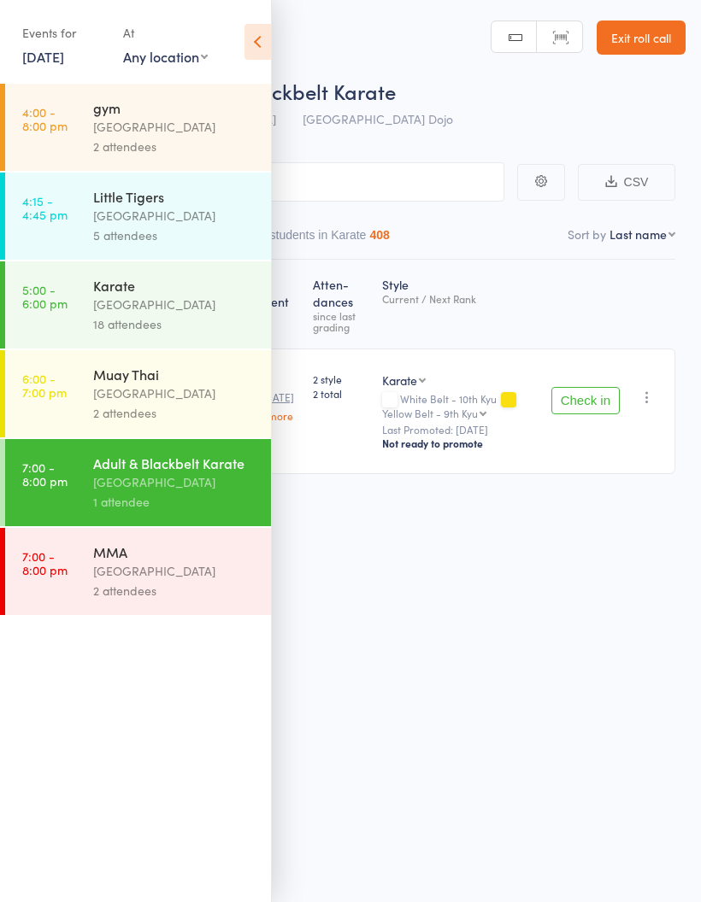
click at [186, 577] on div "[GEOGRAPHIC_DATA]" at bounding box center [174, 571] width 163 height 20
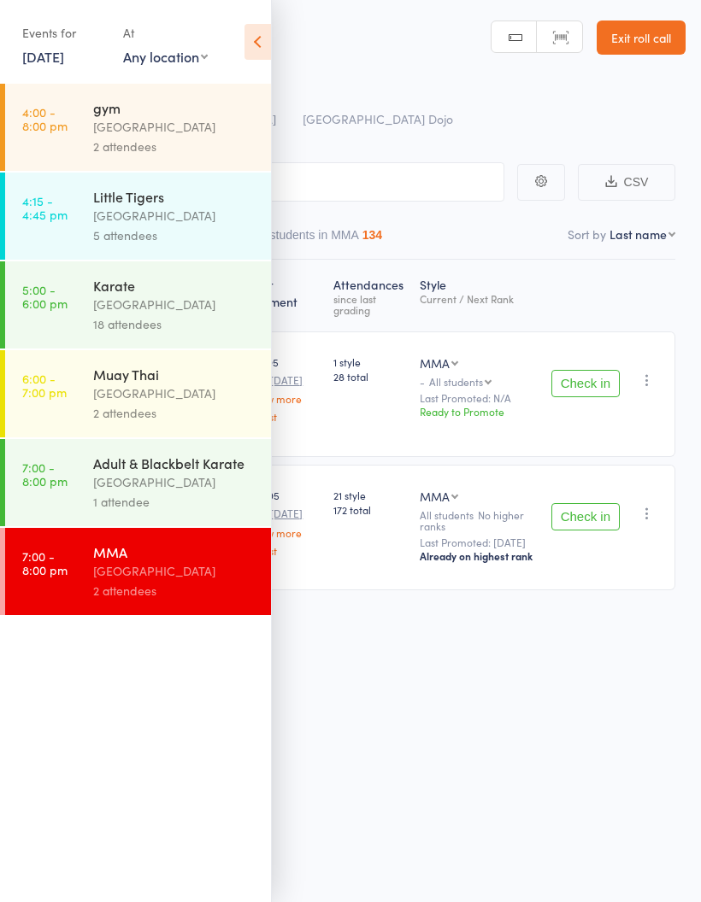
click at [256, 38] on icon at bounding box center [257, 42] width 26 height 36
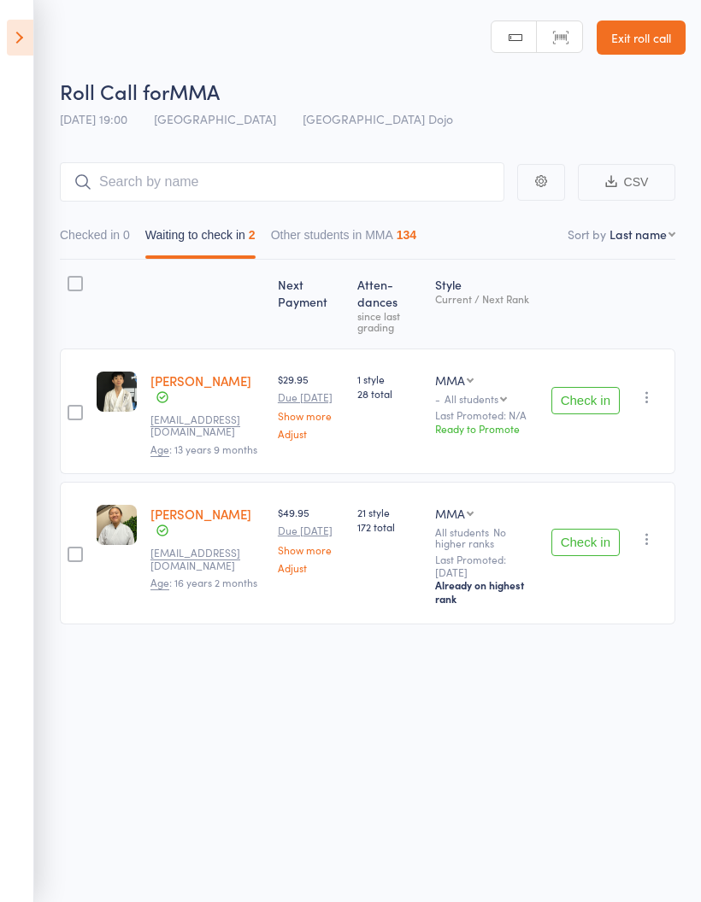
click at [19, 51] on icon at bounding box center [20, 38] width 26 height 36
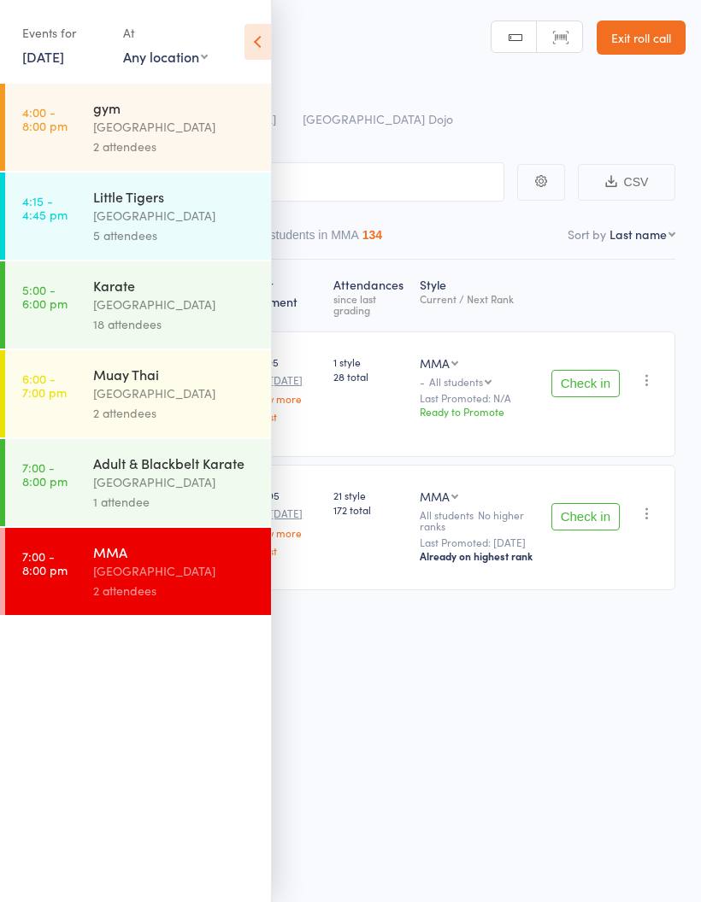
click at [184, 314] on div "[GEOGRAPHIC_DATA]" at bounding box center [174, 305] width 163 height 20
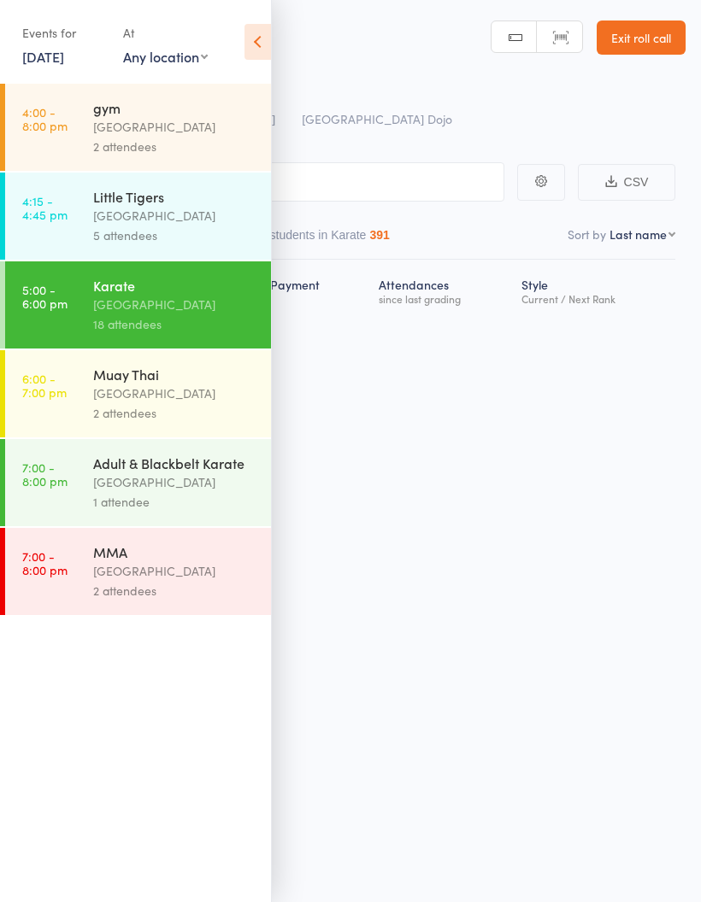
click at [250, 37] on icon at bounding box center [257, 42] width 26 height 36
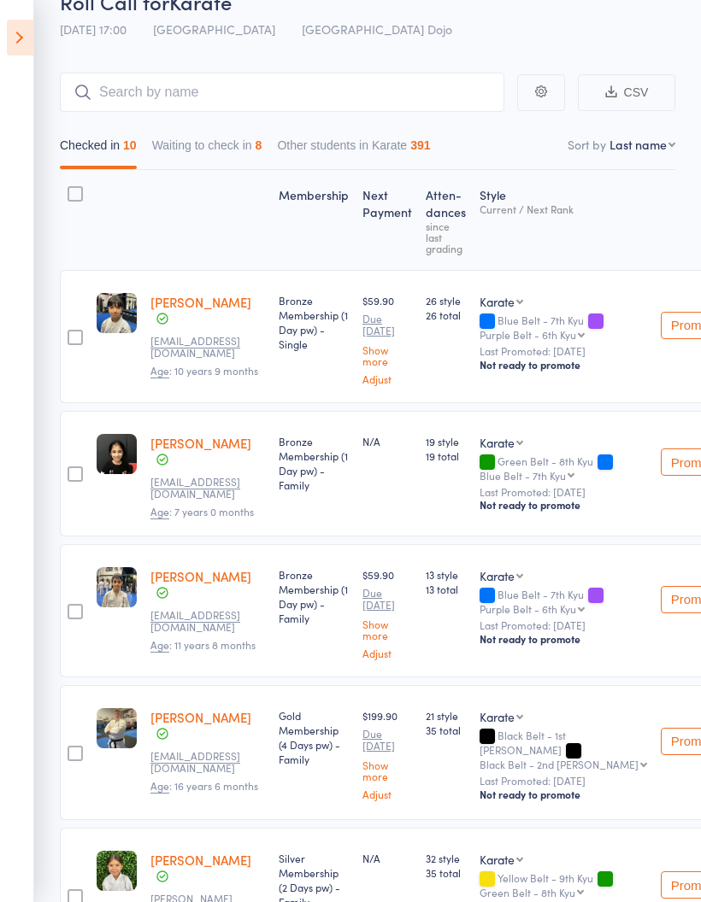
scroll to position [88, 0]
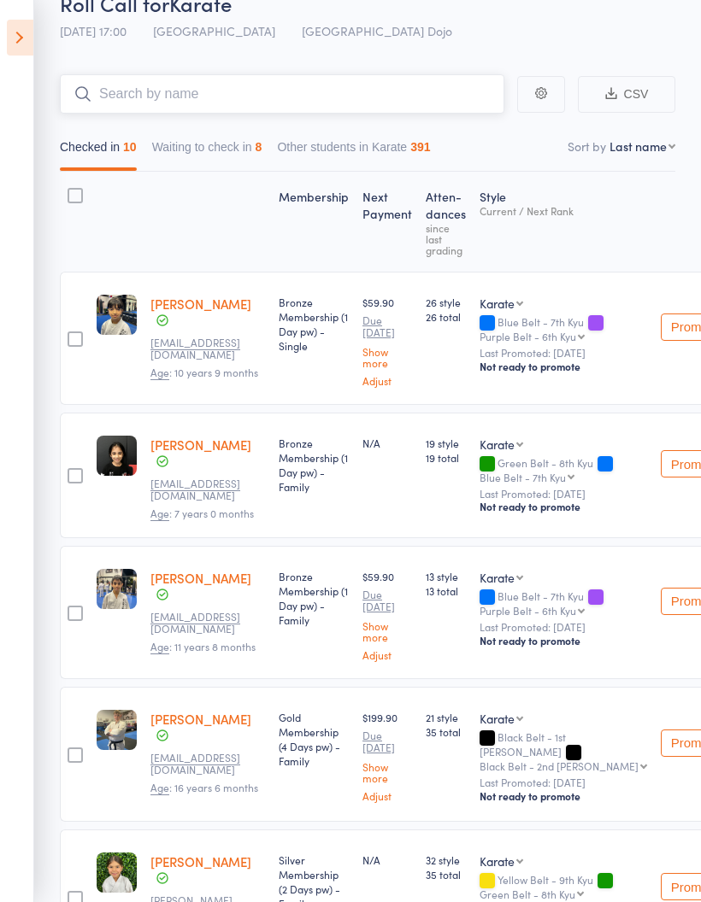
click at [351, 106] on input "search" at bounding box center [282, 93] width 444 height 39
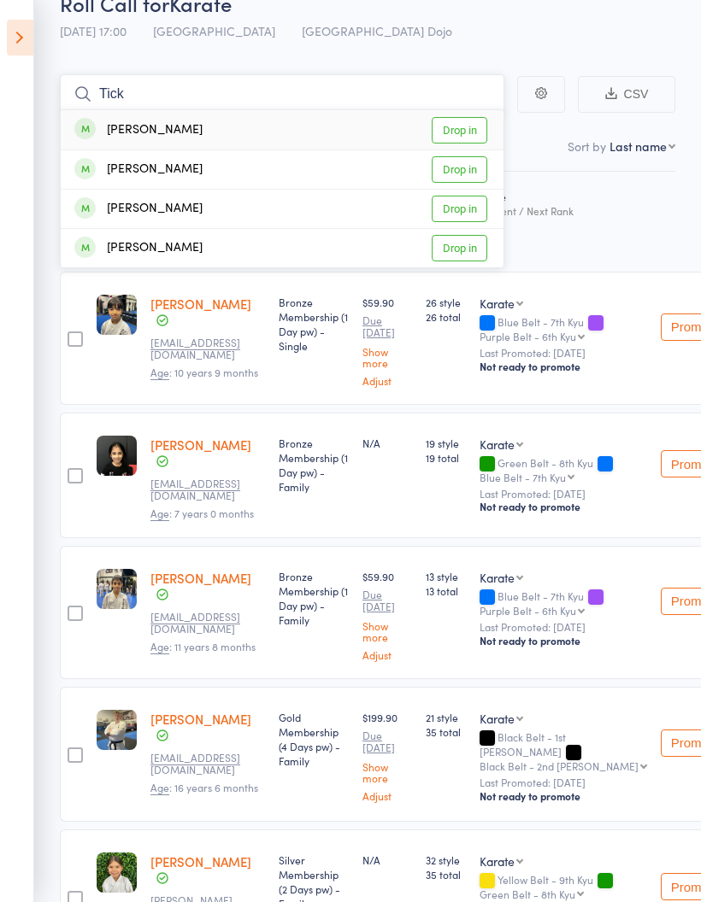
type input "Tick"
click at [463, 133] on link "Drop in" at bounding box center [460, 130] width 56 height 26
type input "Tick"
click at [459, 173] on link "Drop in" at bounding box center [460, 169] width 56 height 26
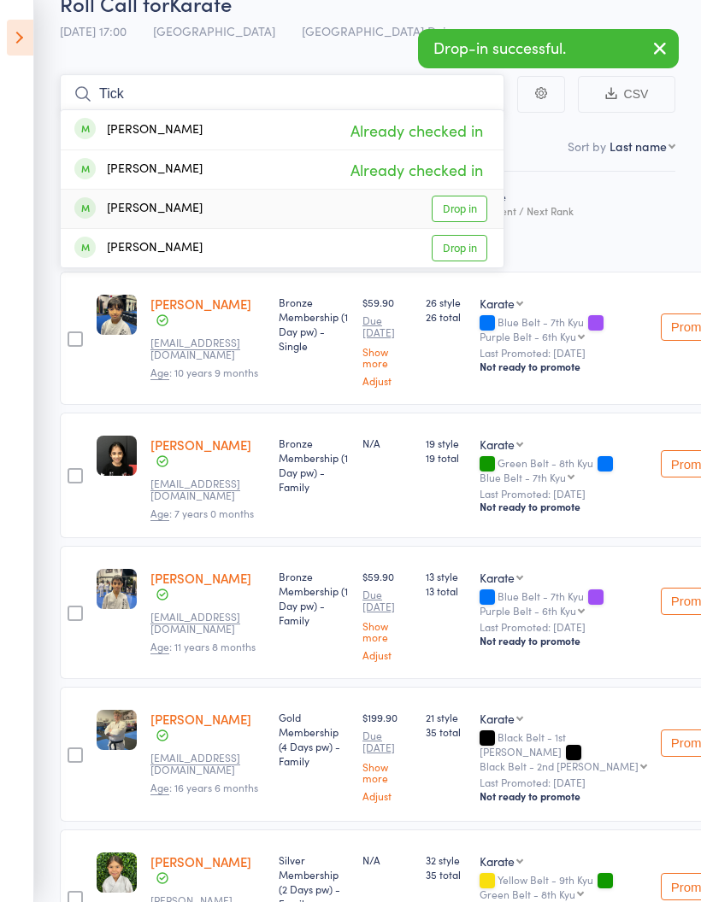
type input "Tick"
click at [467, 210] on link "Drop in" at bounding box center [460, 209] width 56 height 26
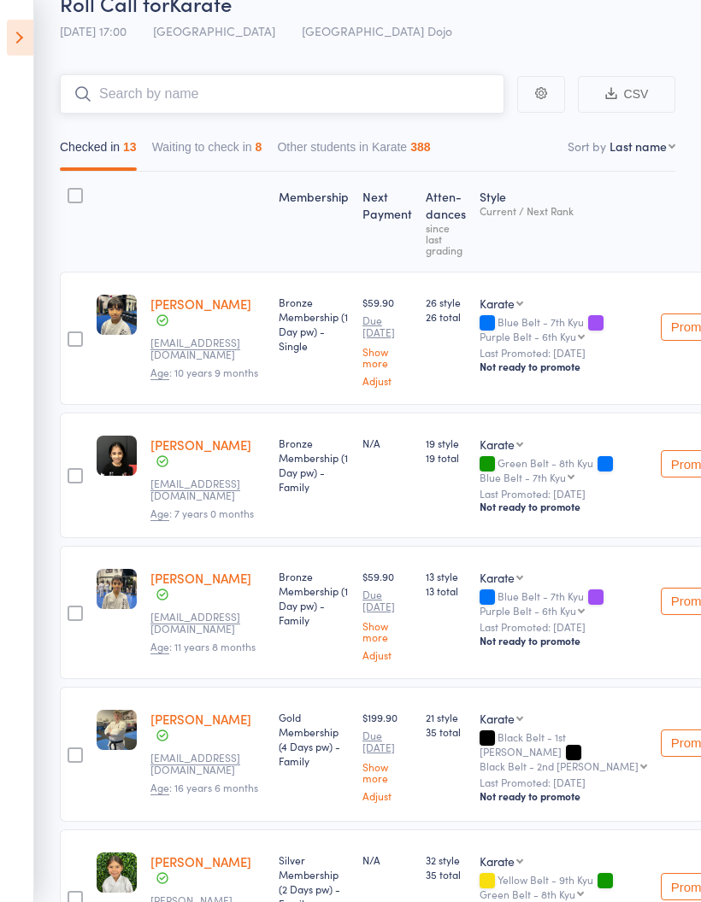
click at [247, 162] on button "Waiting to check in 8" at bounding box center [207, 151] width 110 height 39
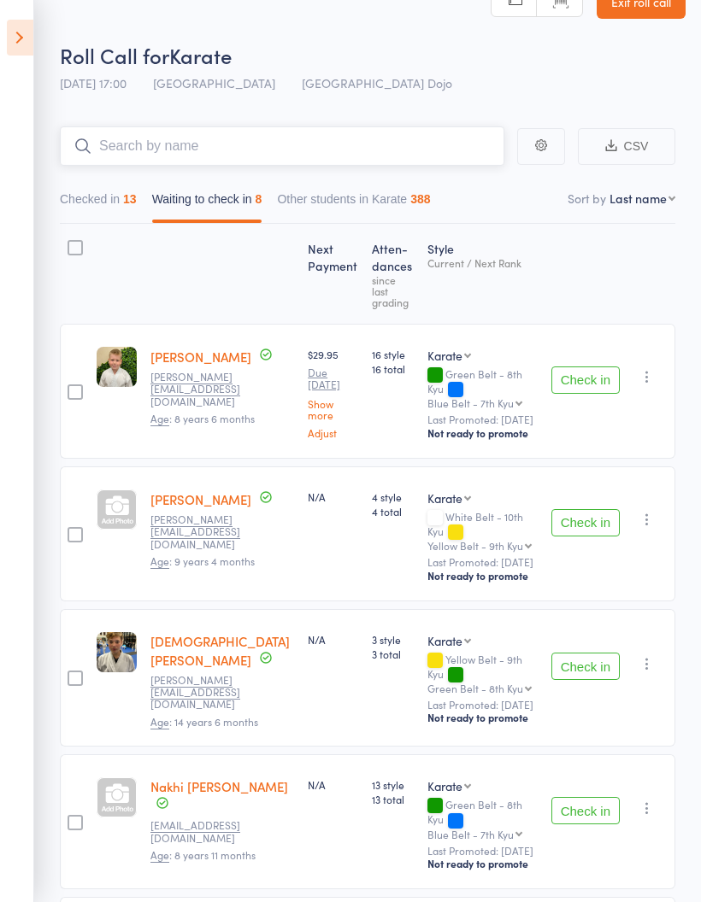
scroll to position [47, 0]
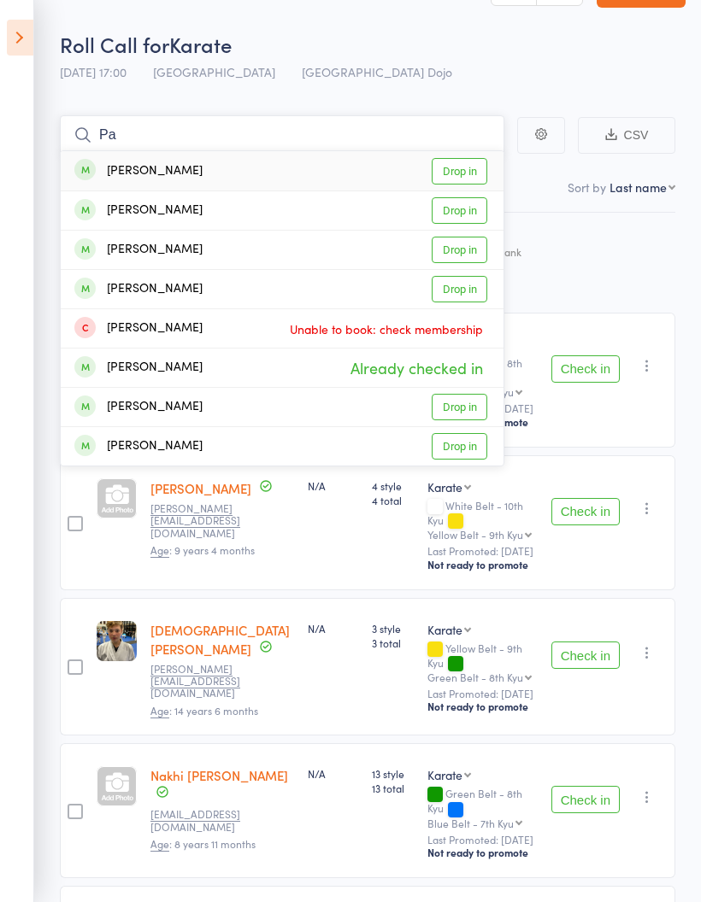
type input "P"
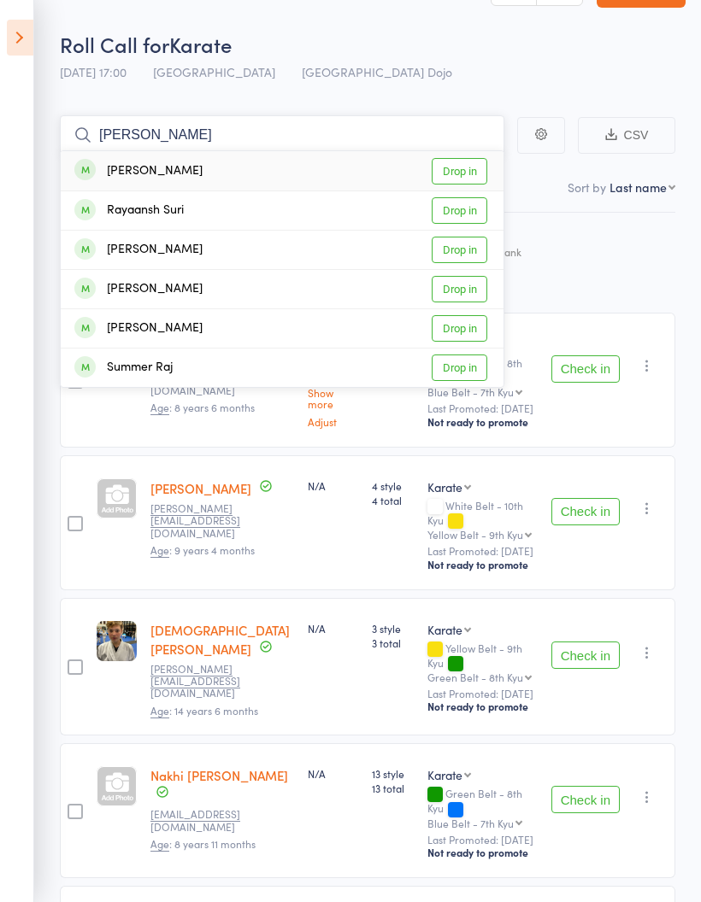
type input "[PERSON_NAME]"
click at [467, 172] on link "Drop in" at bounding box center [460, 171] width 56 height 26
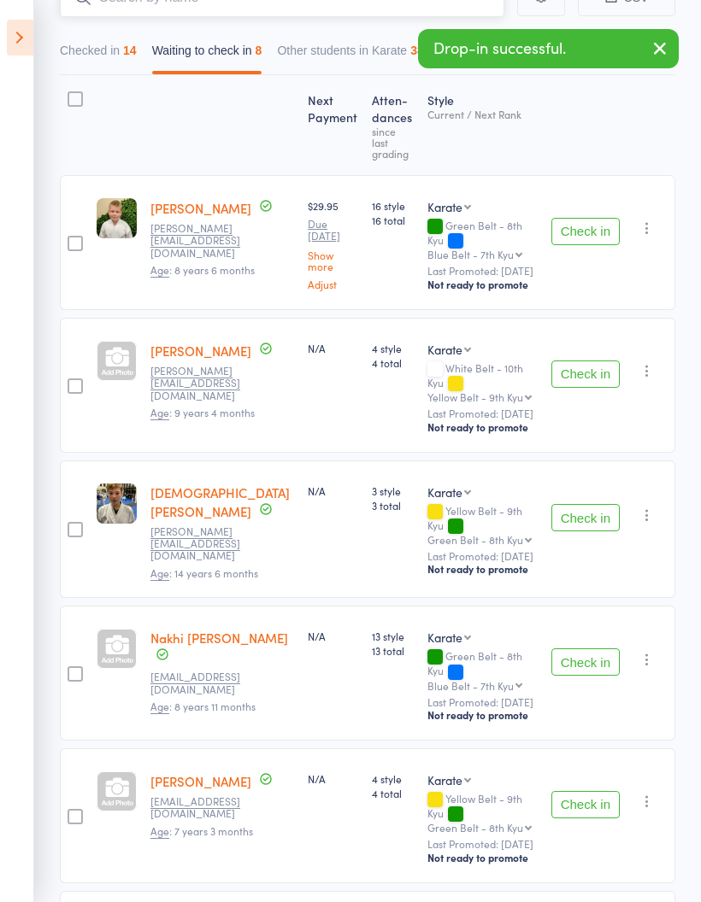
scroll to position [277, 0]
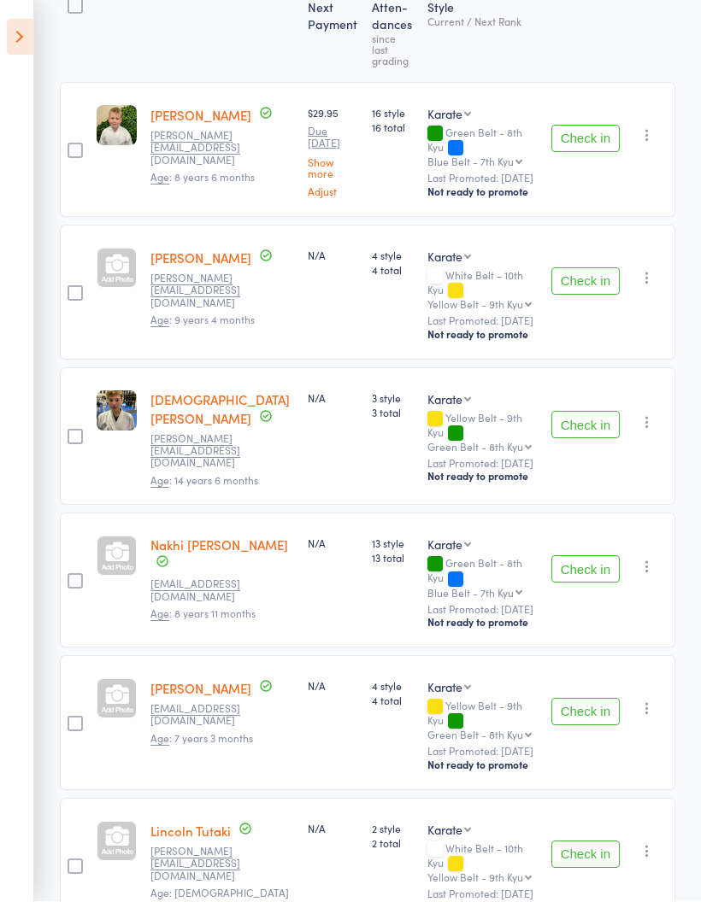
click at [590, 556] on button "Check in" at bounding box center [585, 569] width 68 height 27
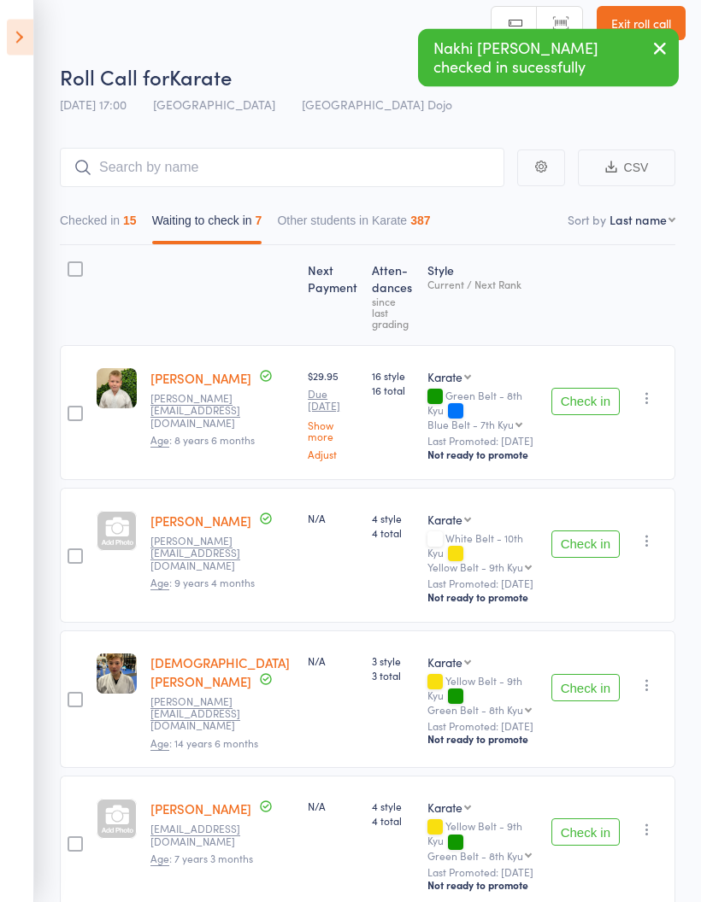
scroll to position [0, 0]
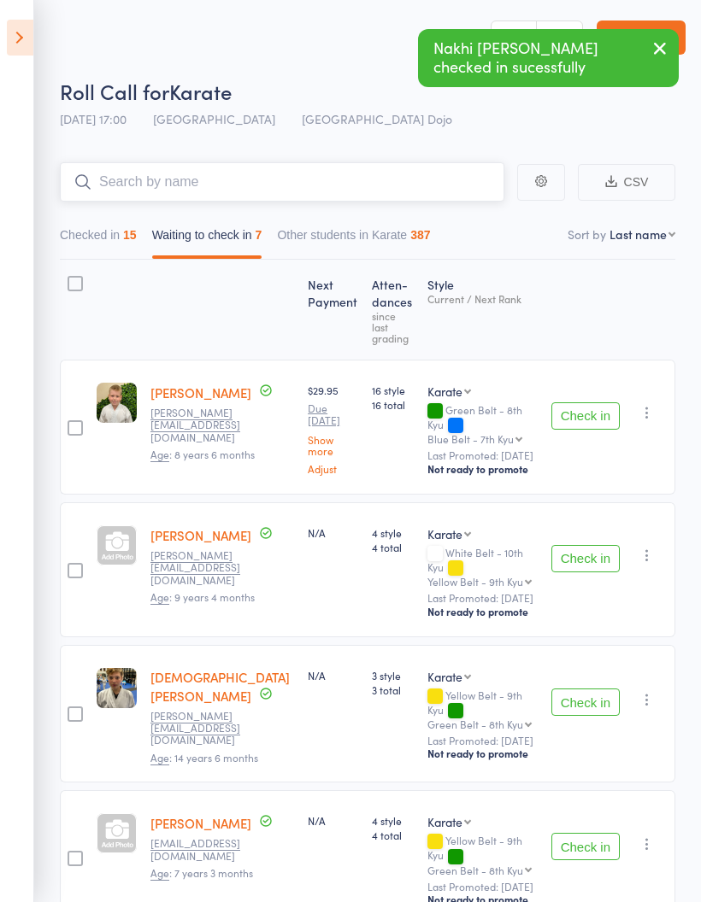
click at [319, 190] on input "search" at bounding box center [282, 181] width 444 height 39
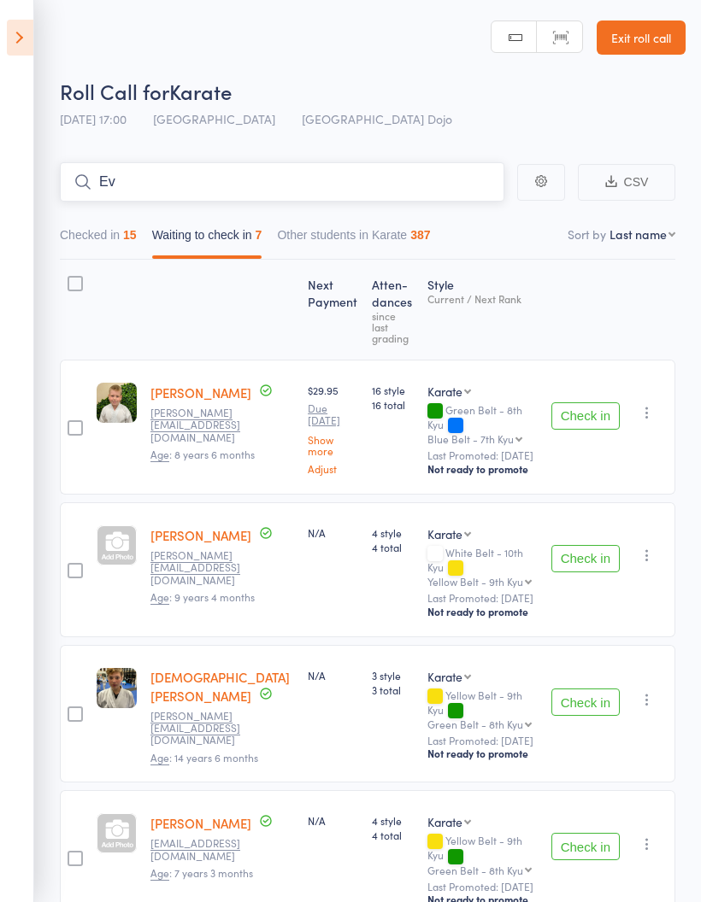
type input "E"
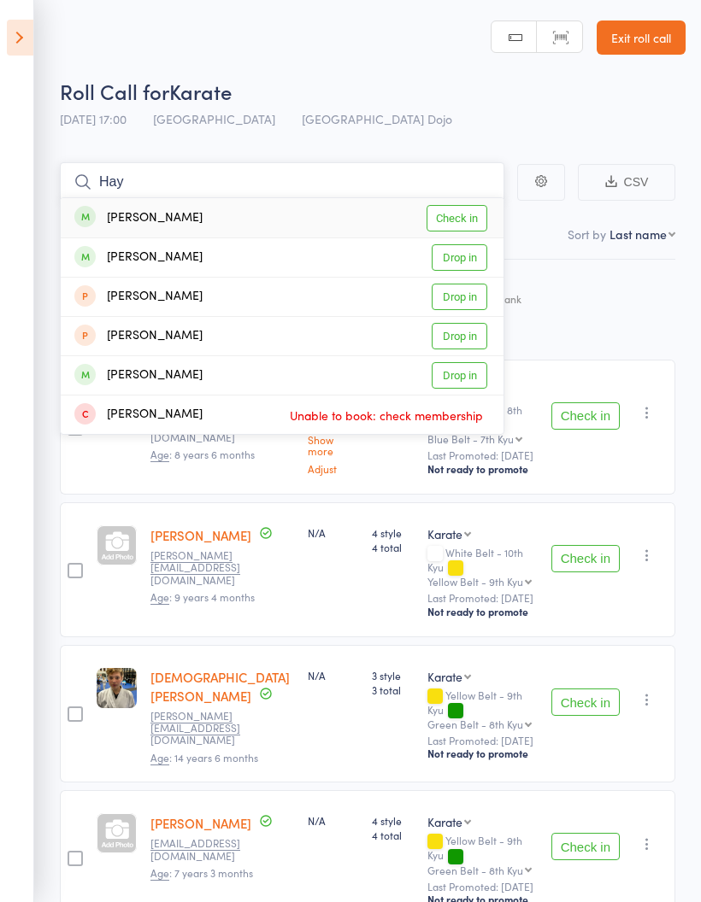
type input "Hay"
click at [468, 260] on link "Drop in" at bounding box center [460, 257] width 56 height 26
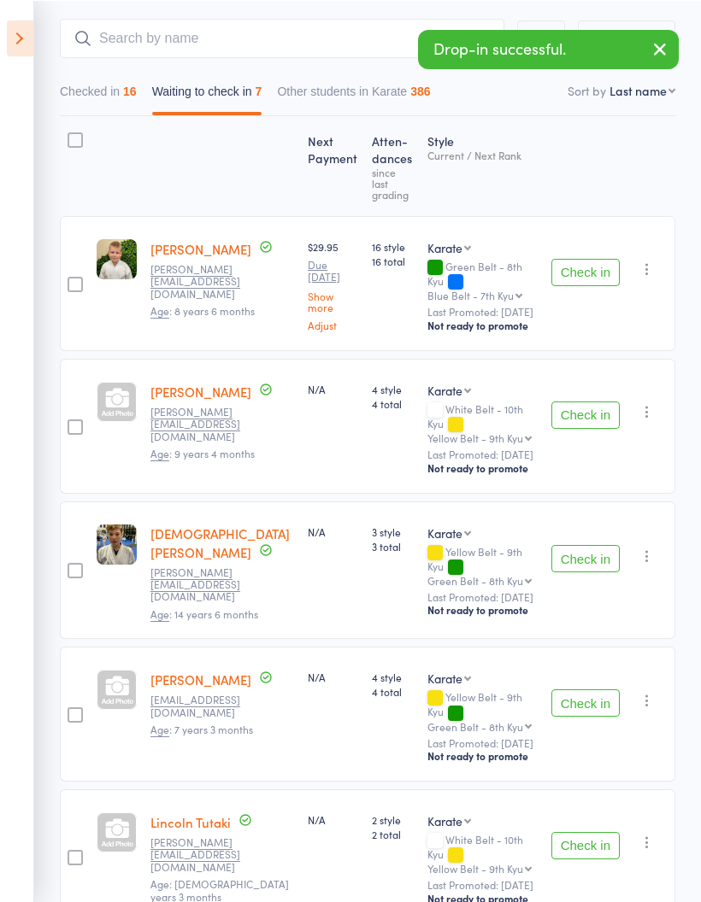
click at [591, 544] on button "Check in" at bounding box center [585, 557] width 68 height 27
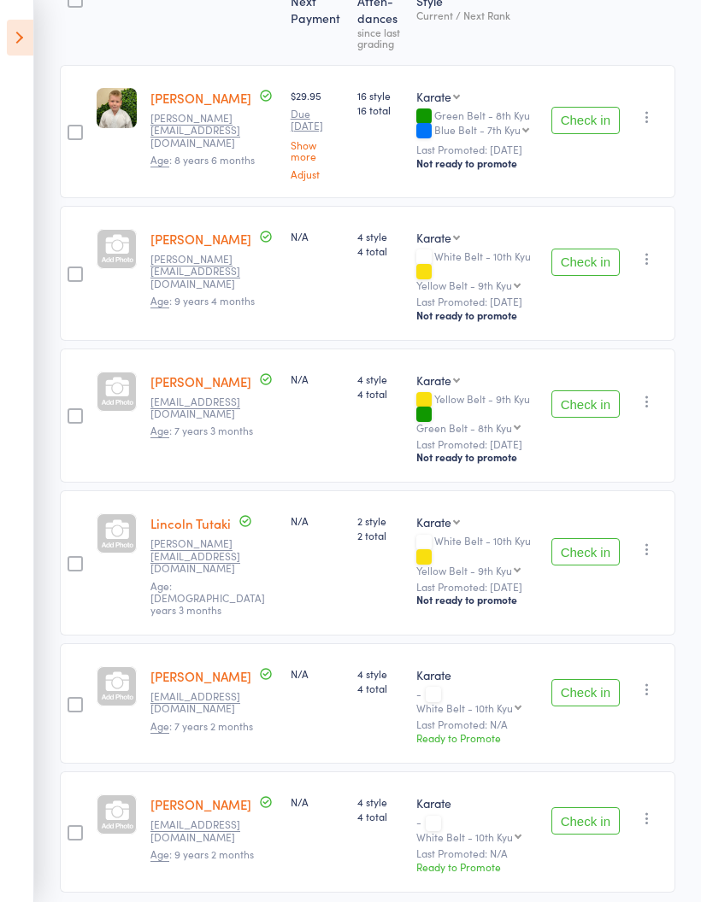
scroll to position [282, 0]
click at [594, 392] on button "Check in" at bounding box center [585, 405] width 68 height 27
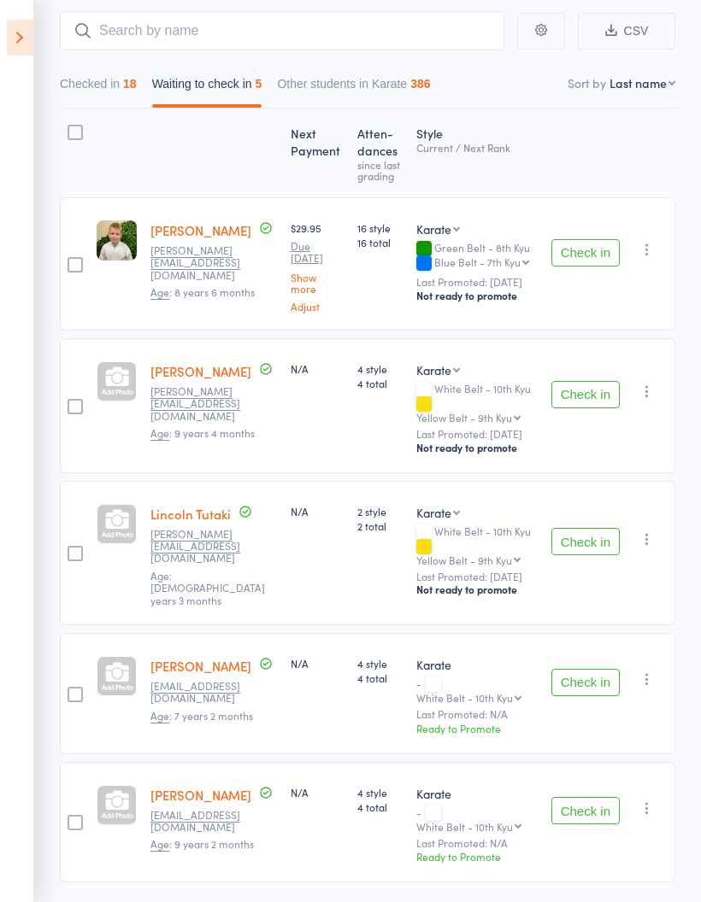
click at [588, 669] on button "Check in" at bounding box center [585, 682] width 68 height 27
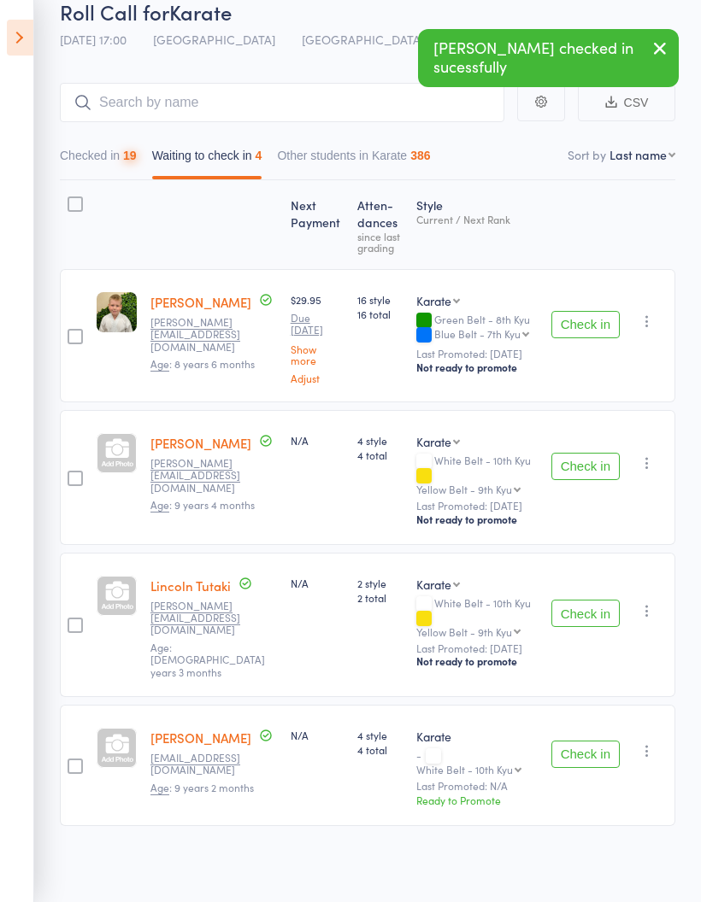
scroll to position [34, 0]
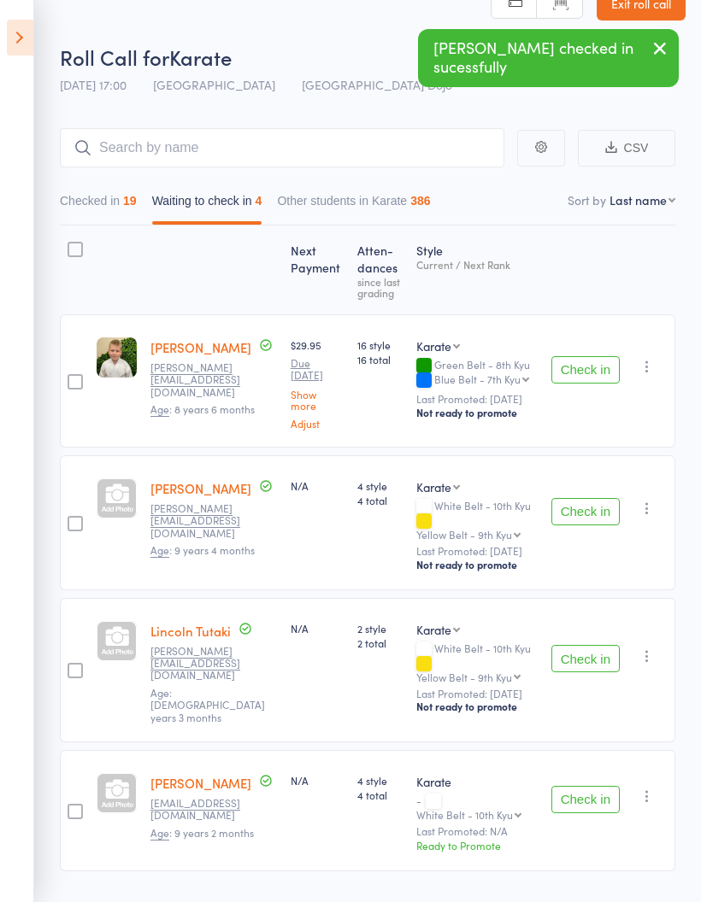
click at [592, 786] on button "Check in" at bounding box center [585, 799] width 68 height 27
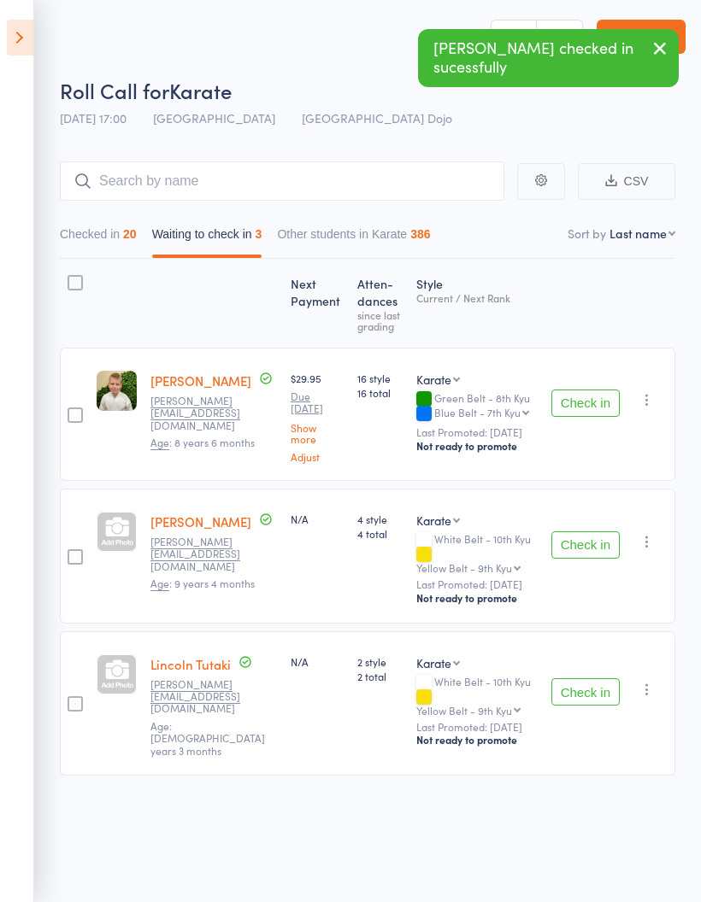
click at [602, 534] on button "Check in" at bounding box center [585, 545] width 68 height 27
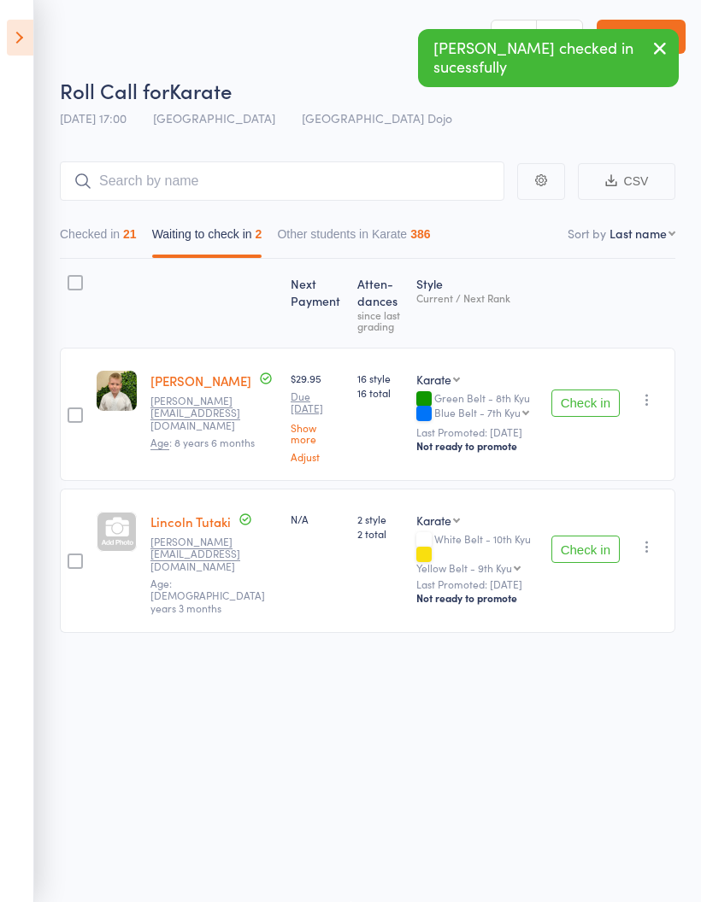
click at [588, 536] on button "Check in" at bounding box center [585, 549] width 68 height 27
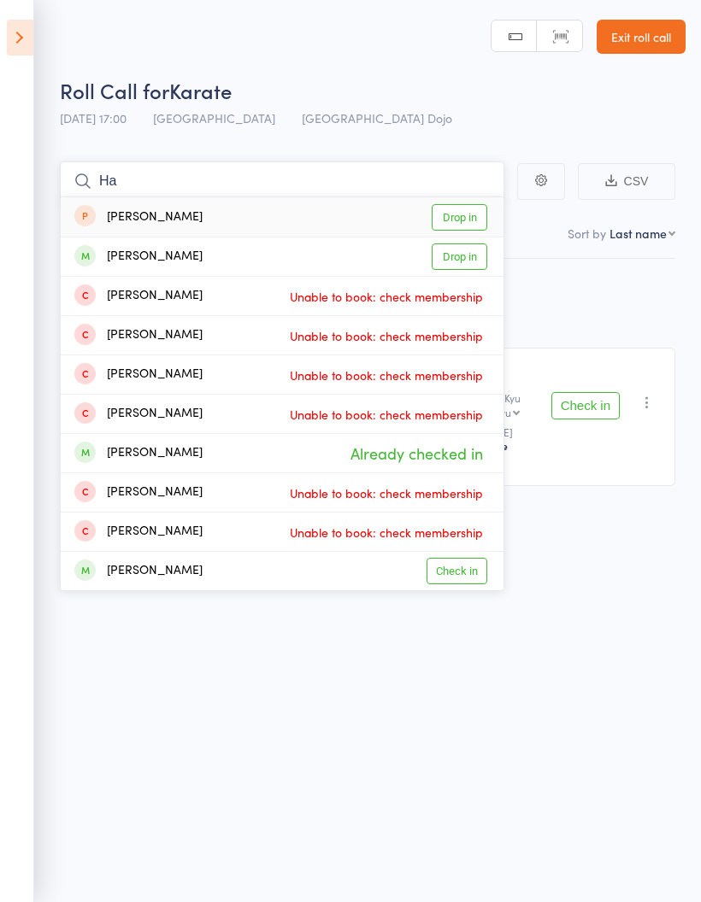
type input "H"
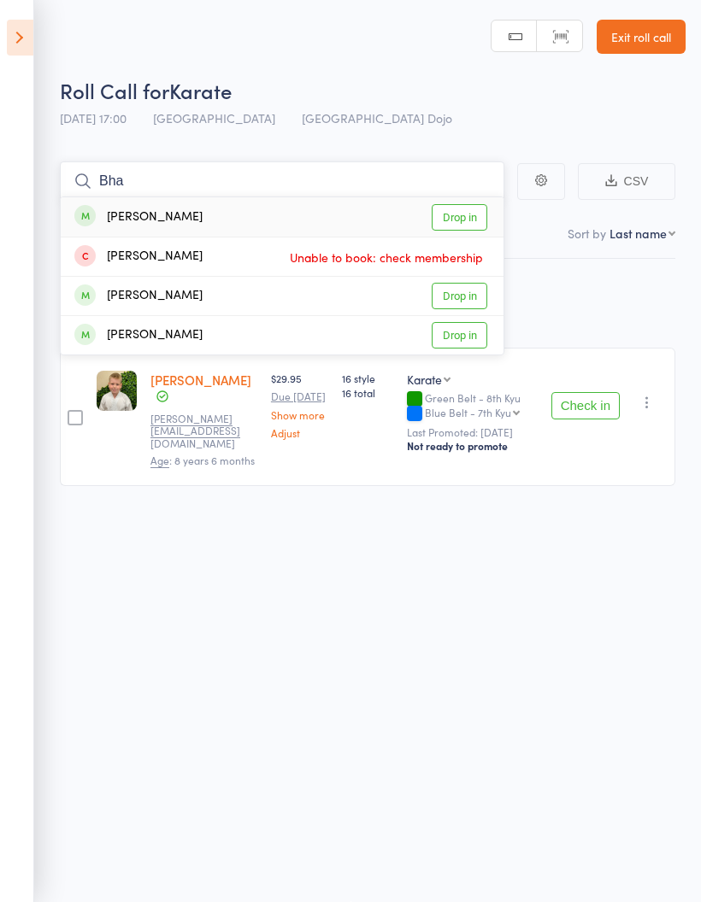
type input "Bha"
click at [460, 286] on link "Drop in" at bounding box center [460, 296] width 56 height 26
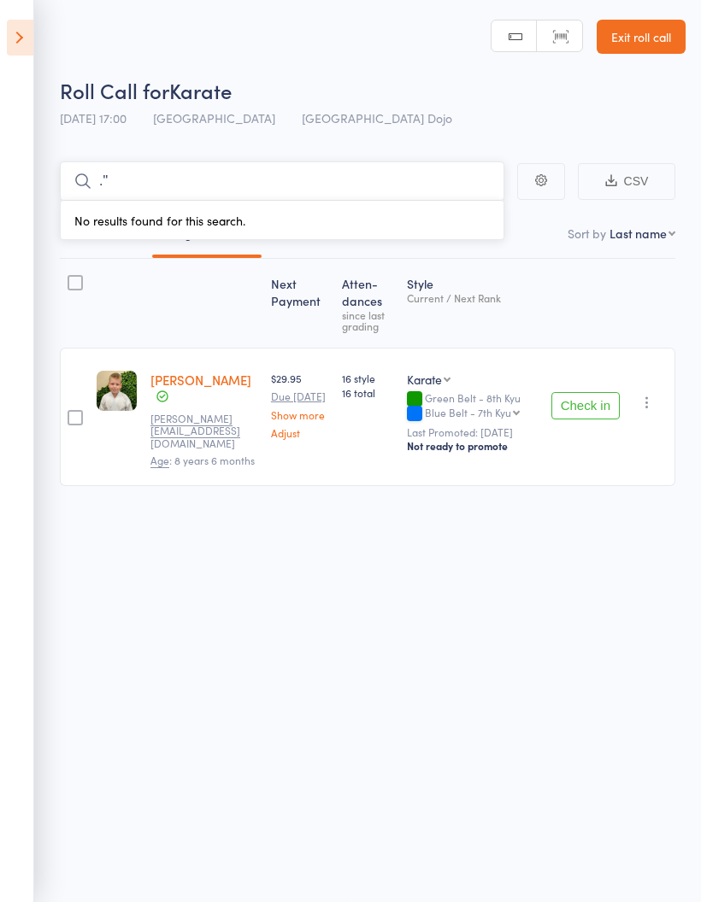
scroll to position [0, 0]
type input "."
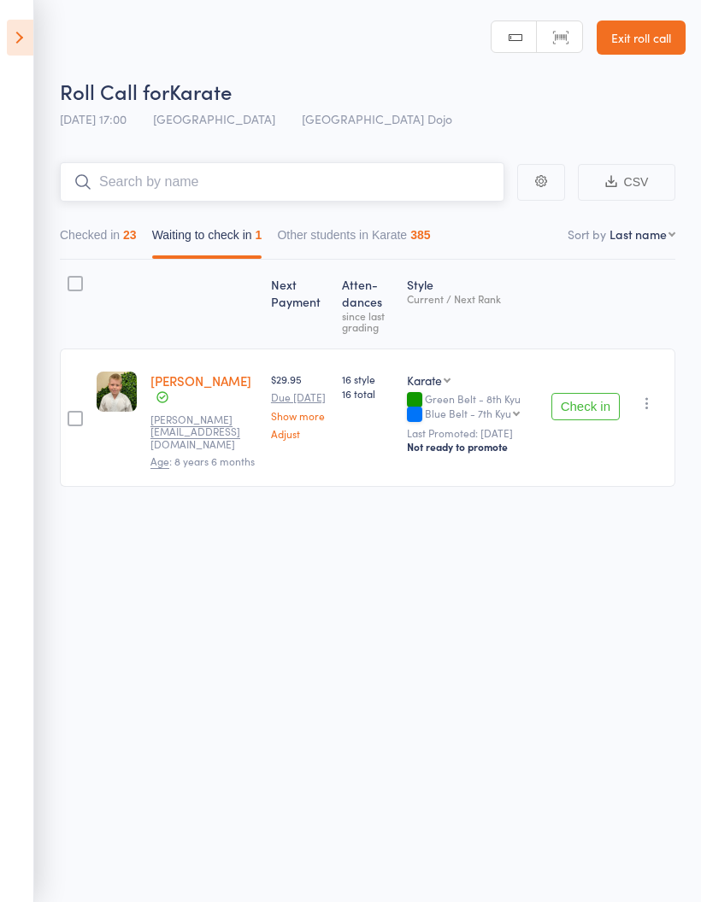
click at [114, 237] on button "Checked in 23" at bounding box center [98, 239] width 77 height 39
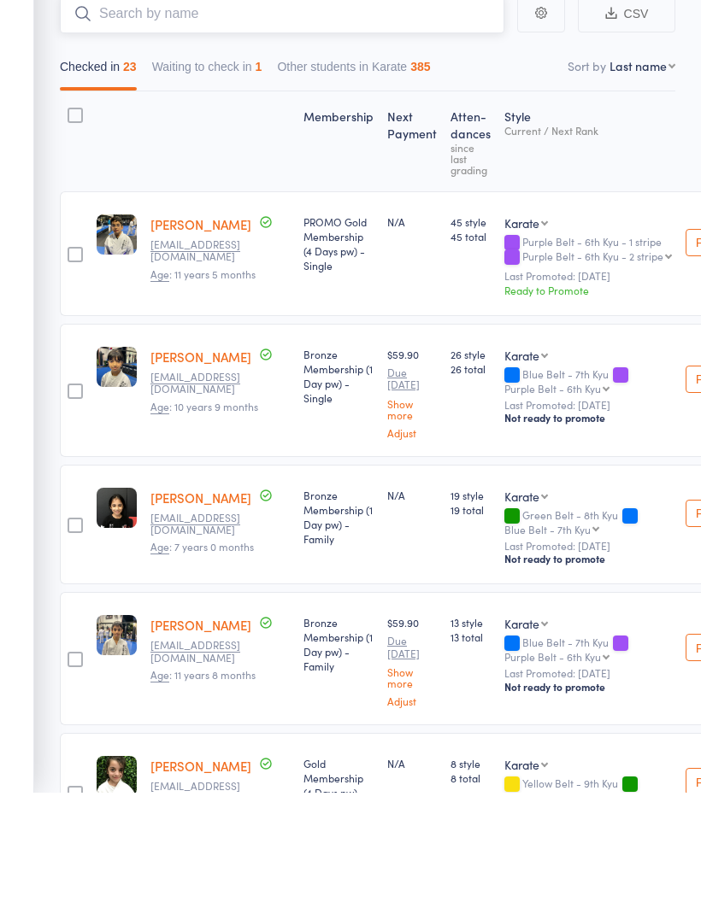
scroll to position [60, 0]
click at [321, 103] on input "search" at bounding box center [282, 122] width 444 height 39
click at [335, 103] on input "search" at bounding box center [282, 122] width 444 height 39
click at [358, 103] on input "search" at bounding box center [282, 122] width 444 height 39
click at [350, 103] on input "search" at bounding box center [282, 122] width 444 height 39
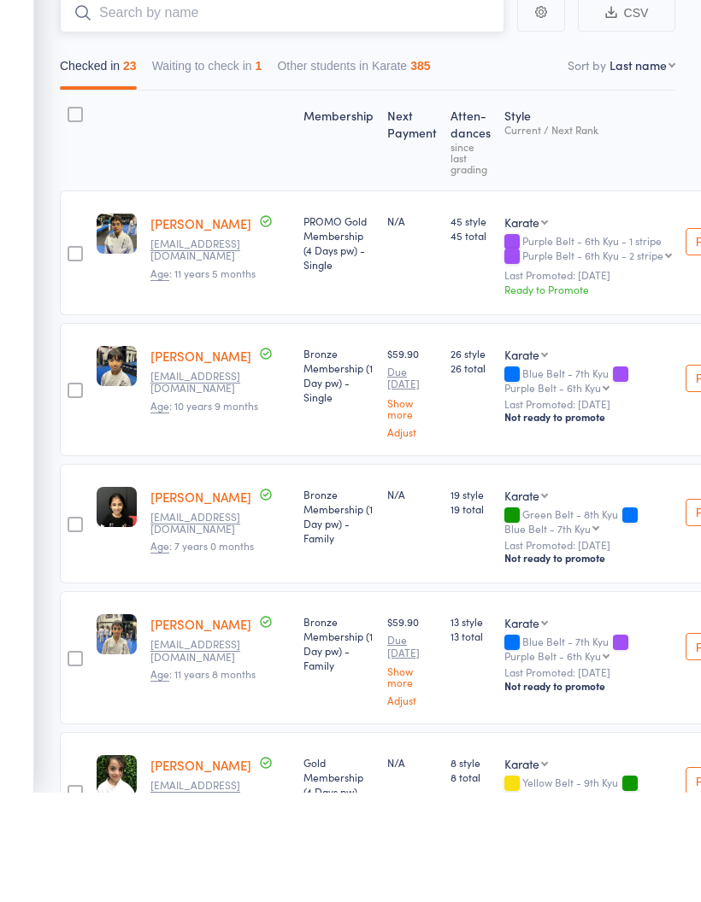
click at [311, 103] on input "search" at bounding box center [282, 122] width 444 height 39
click at [273, 103] on input "search" at bounding box center [282, 122] width 444 height 39
click at [265, 103] on input "search" at bounding box center [282, 122] width 444 height 39
click at [250, 103] on input "search" at bounding box center [282, 122] width 444 height 39
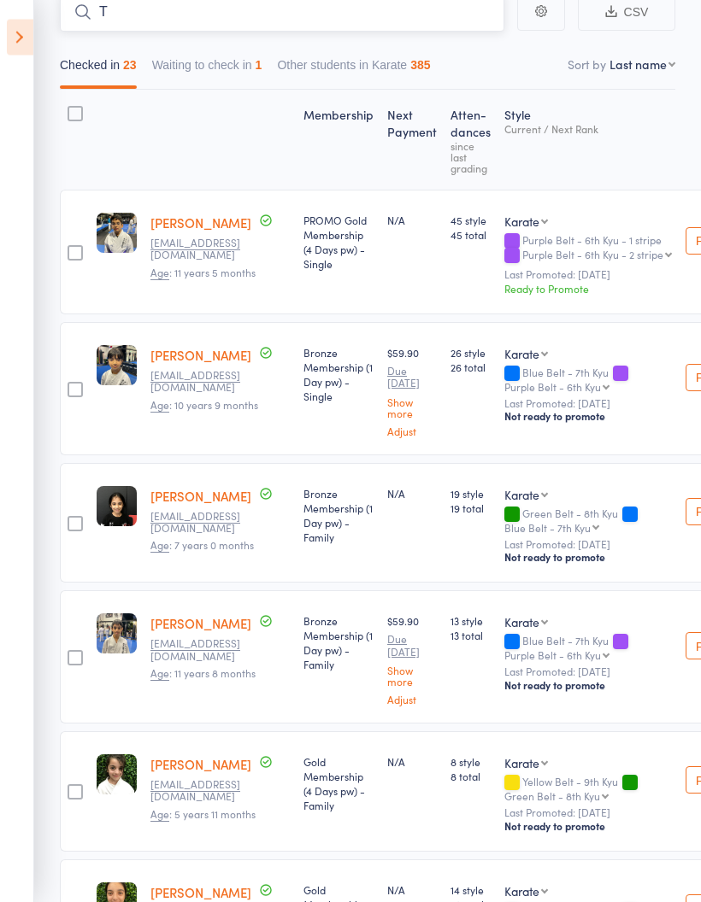
scroll to position [170, 0]
type input "The"
click at [462, 49] on link "Drop in" at bounding box center [460, 48] width 56 height 26
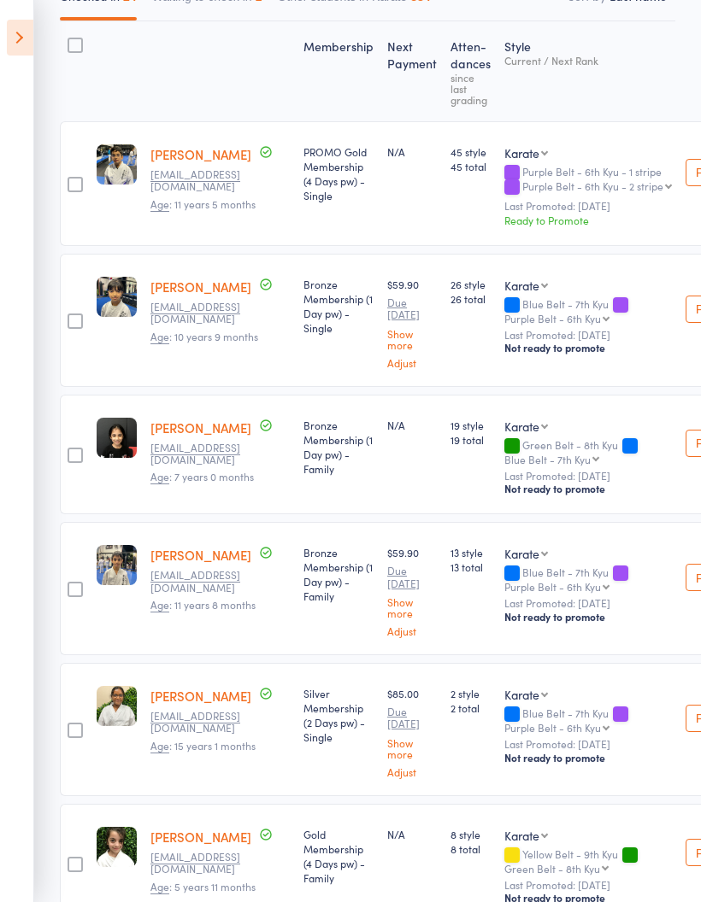
scroll to position [0, 0]
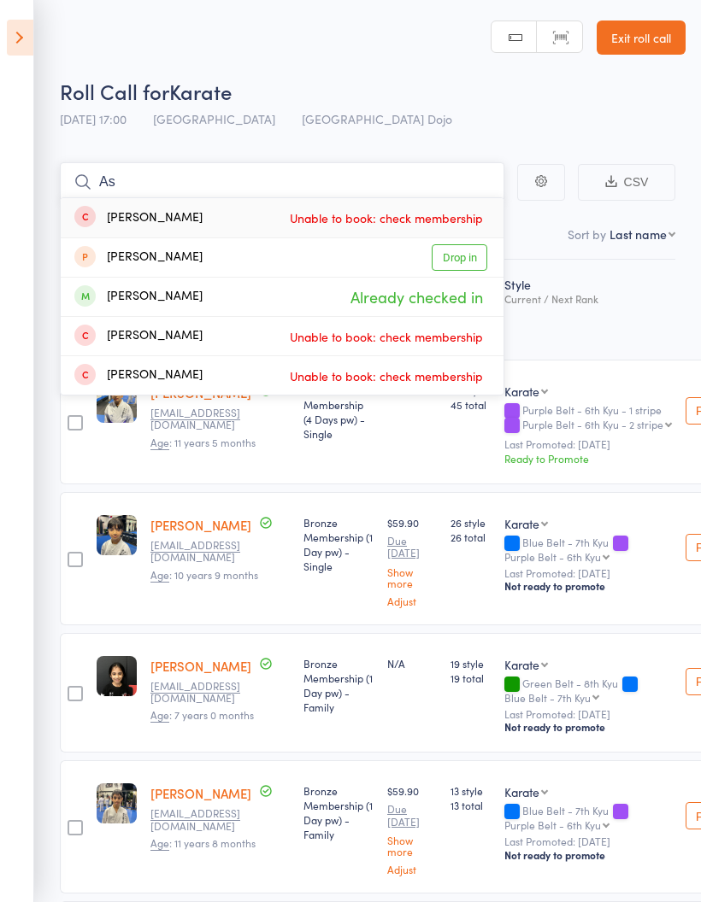
type input "A"
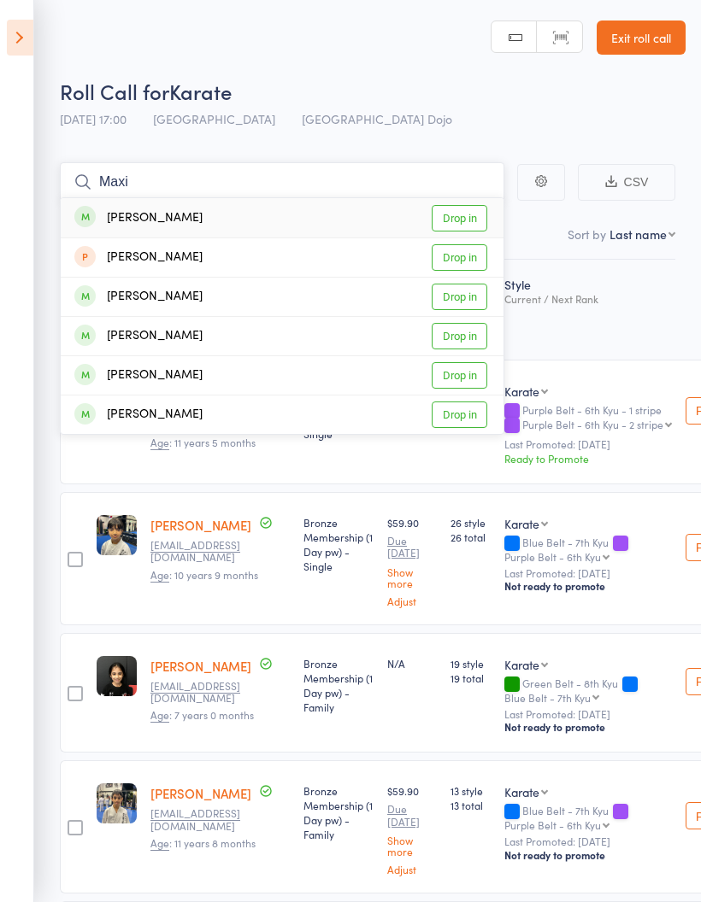
type input "Maxi"
click at [453, 300] on link "Drop in" at bounding box center [460, 297] width 56 height 26
